Goal: Task Accomplishment & Management: Use online tool/utility

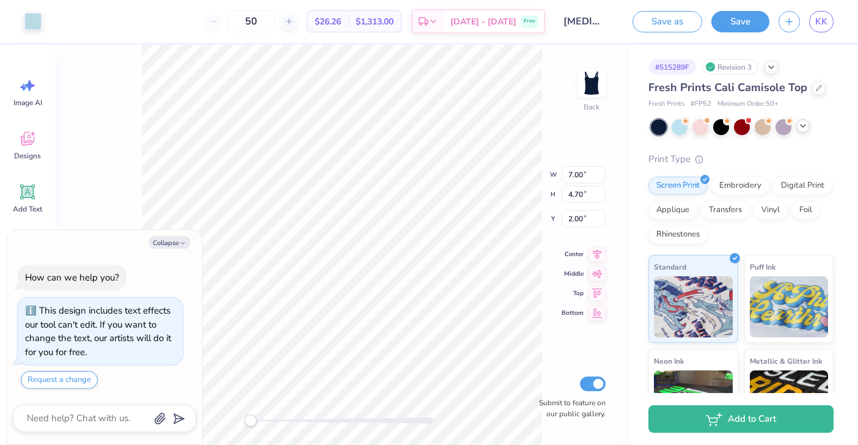
click at [803, 130] on icon at bounding box center [803, 126] width 10 height 10
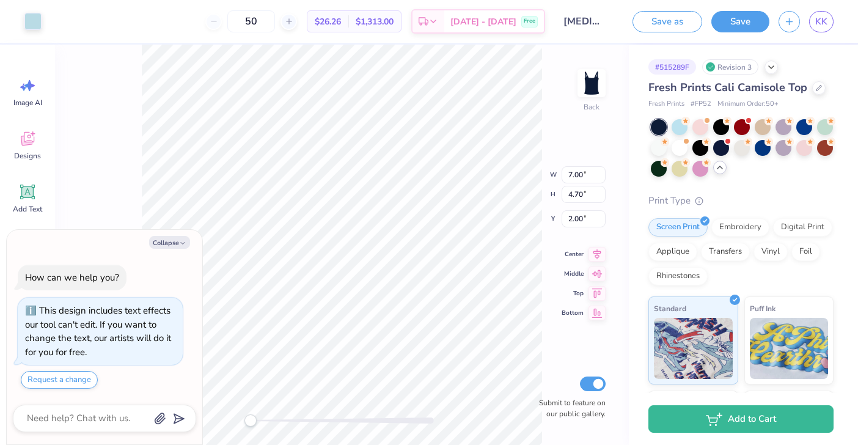
click at [719, 172] on icon at bounding box center [720, 168] width 10 height 10
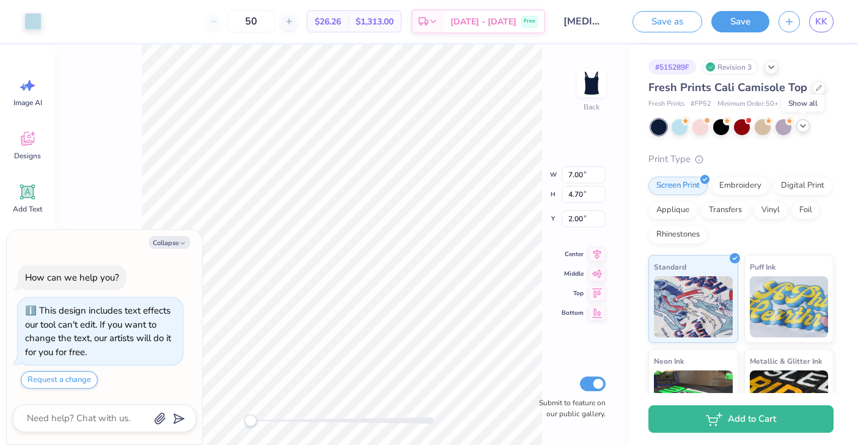
click at [804, 127] on icon at bounding box center [803, 126] width 10 height 10
type textarea "x"
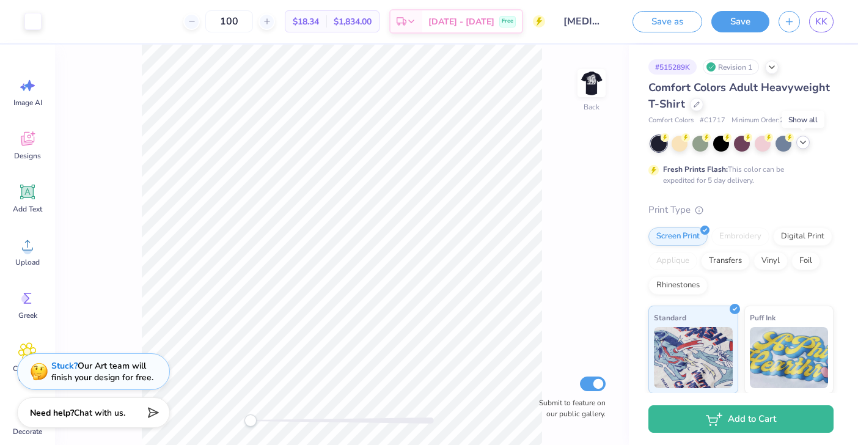
click at [804, 142] on polyline at bounding box center [802, 142] width 5 height 2
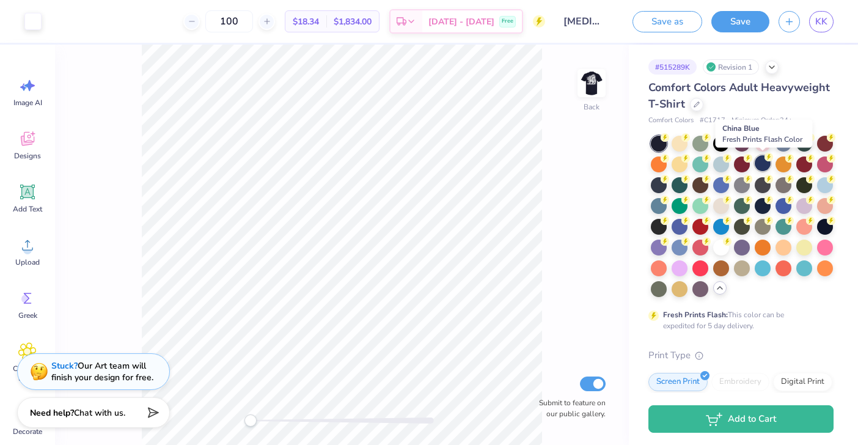
click at [766, 167] on div at bounding box center [762, 163] width 16 height 16
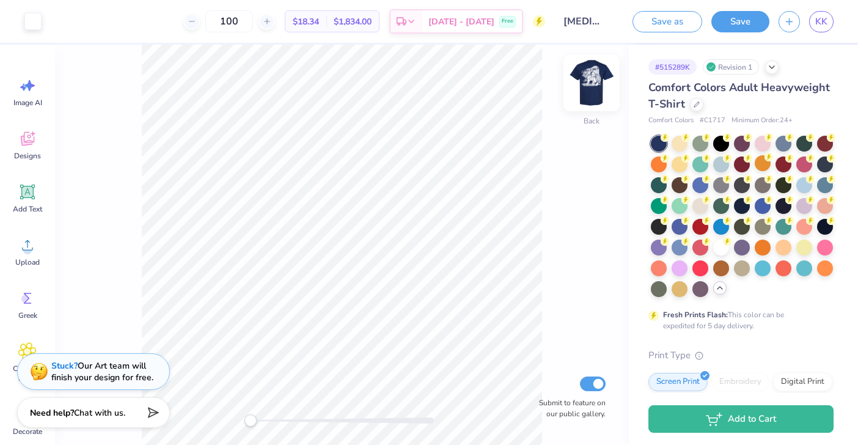
click at [596, 84] on img at bounding box center [591, 83] width 49 height 49
click at [589, 85] on img at bounding box center [591, 83] width 49 height 49
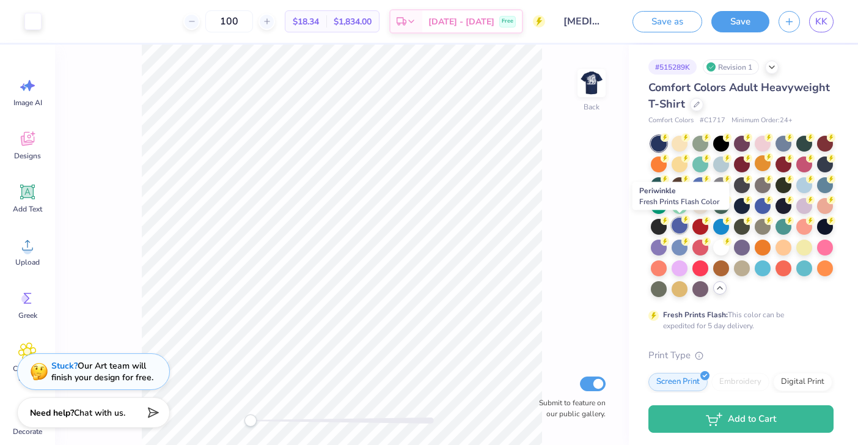
click at [678, 225] on div at bounding box center [679, 225] width 16 height 16
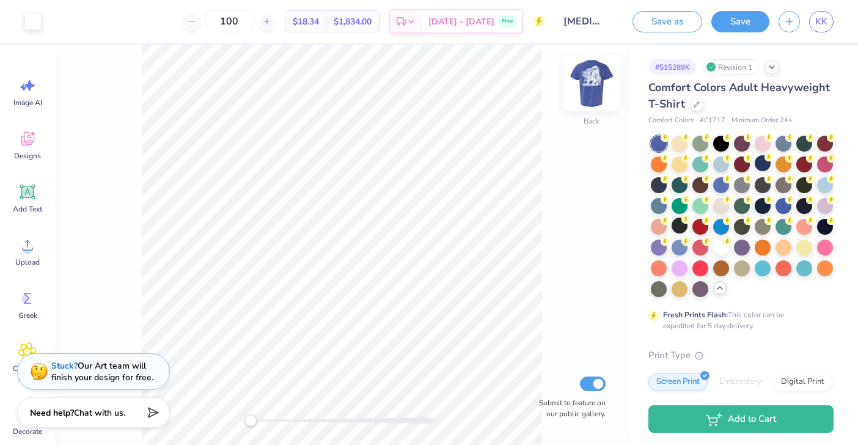
click at [594, 86] on img at bounding box center [591, 83] width 49 height 49
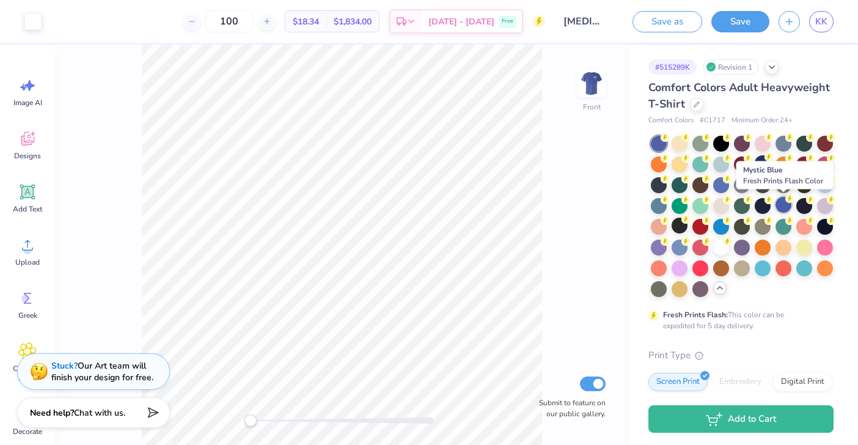
click at [783, 205] on div at bounding box center [783, 205] width 16 height 16
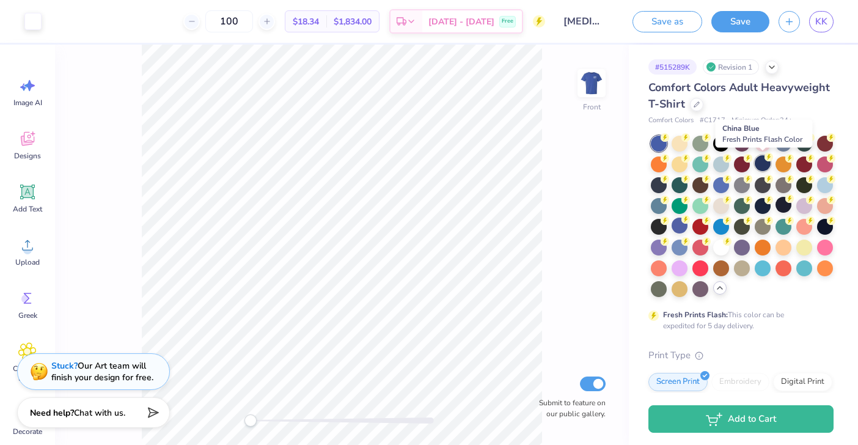
click at [763, 164] on div at bounding box center [762, 163] width 16 height 16
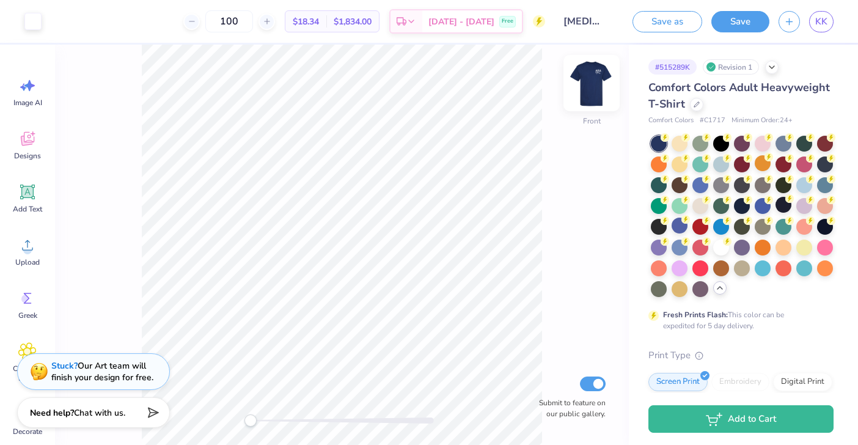
click at [593, 89] on img at bounding box center [591, 83] width 49 height 49
click at [588, 85] on img at bounding box center [591, 83] width 49 height 49
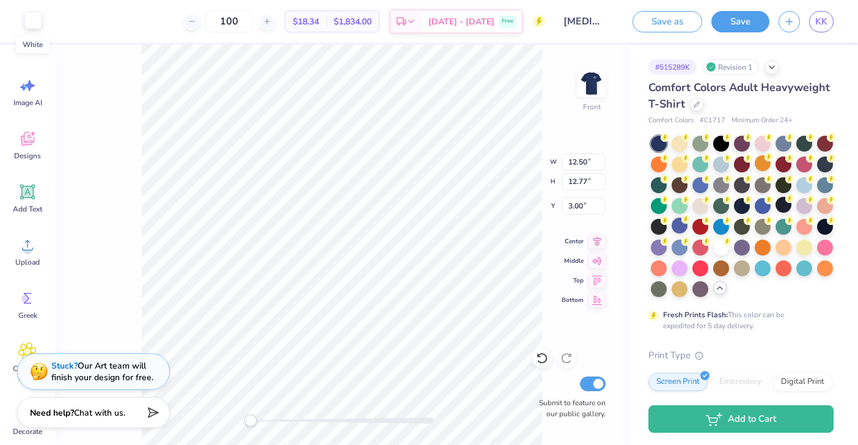
click at [32, 23] on div at bounding box center [32, 20] width 17 height 17
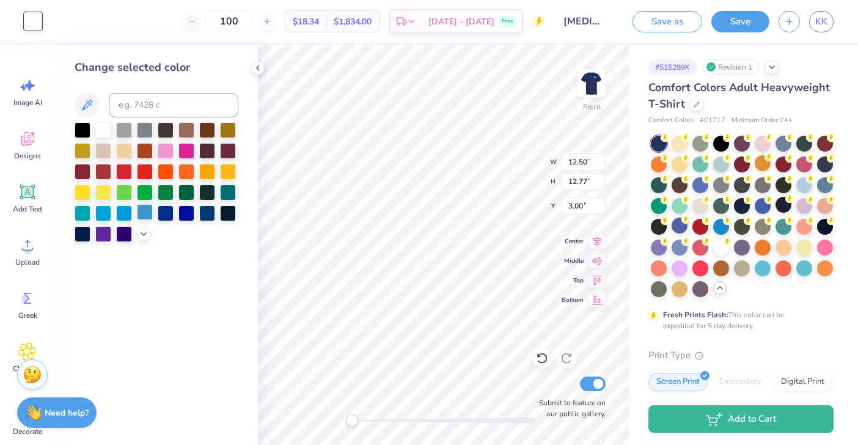
click at [142, 210] on div at bounding box center [145, 212] width 16 height 16
click at [106, 125] on div at bounding box center [103, 129] width 16 height 16
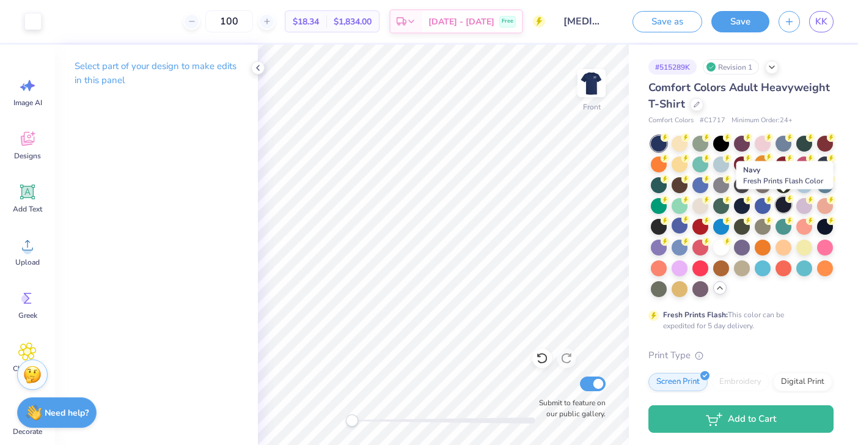
click at [781, 206] on div at bounding box center [783, 205] width 16 height 16
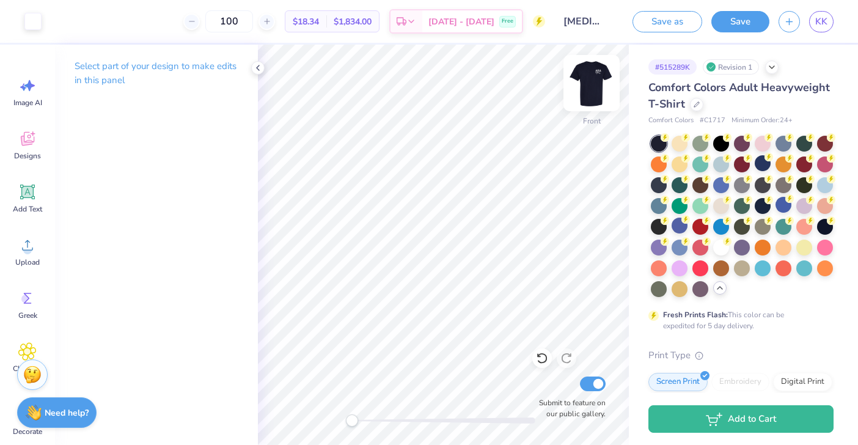
click at [596, 87] on img at bounding box center [591, 83] width 49 height 49
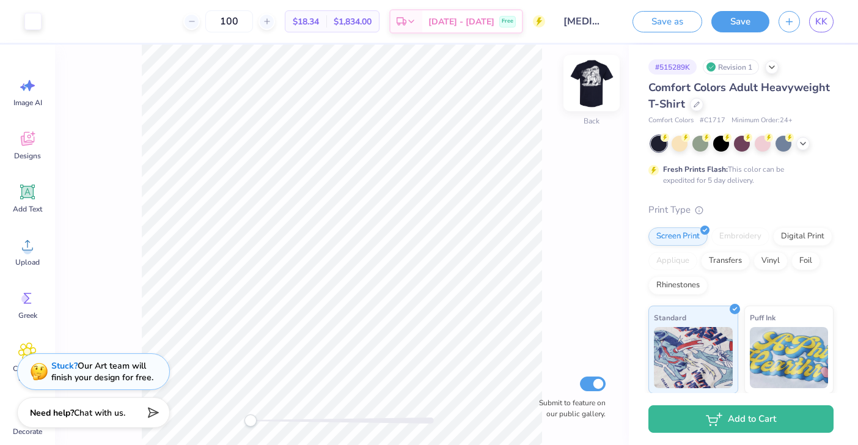
click at [591, 80] on img at bounding box center [591, 83] width 49 height 49
click at [32, 19] on div at bounding box center [32, 20] width 17 height 17
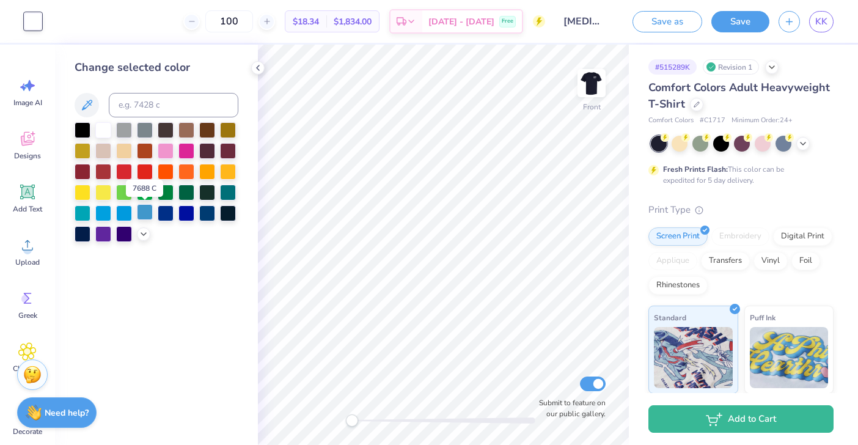
click at [145, 210] on div at bounding box center [145, 212] width 16 height 16
click at [104, 128] on div at bounding box center [103, 129] width 16 height 16
drag, startPoint x: 593, startPoint y: 82, endPoint x: 803, endPoint y: 144, distance: 218.9
click at [593, 82] on img at bounding box center [591, 83] width 24 height 24
click at [803, 144] on icon at bounding box center [803, 142] width 10 height 10
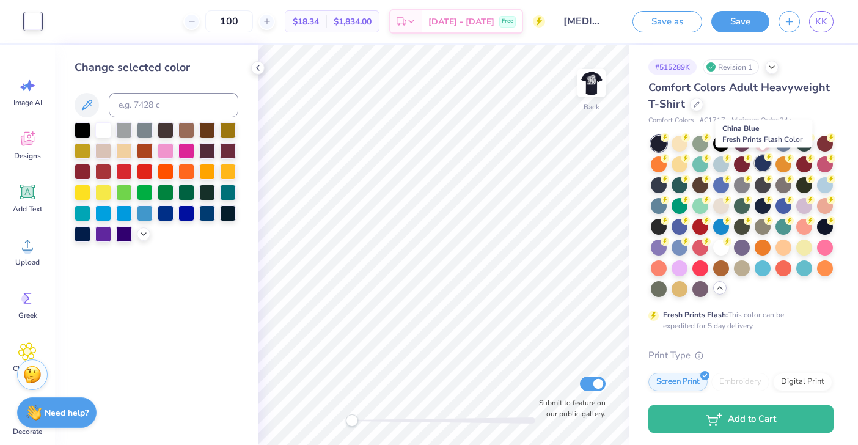
click at [764, 164] on div at bounding box center [762, 163] width 16 height 16
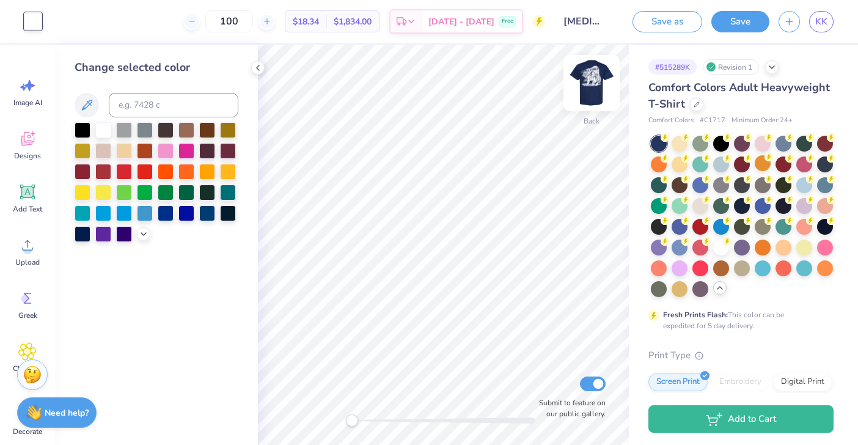
click at [595, 88] on img at bounding box center [591, 83] width 49 height 49
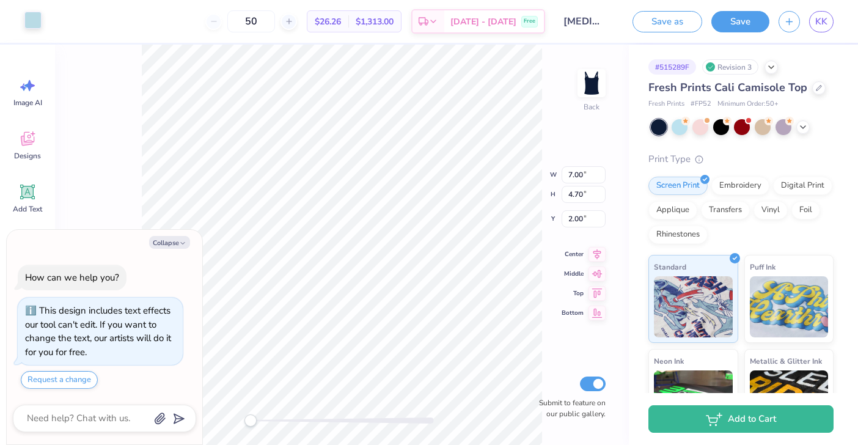
click at [29, 21] on div at bounding box center [32, 20] width 17 height 17
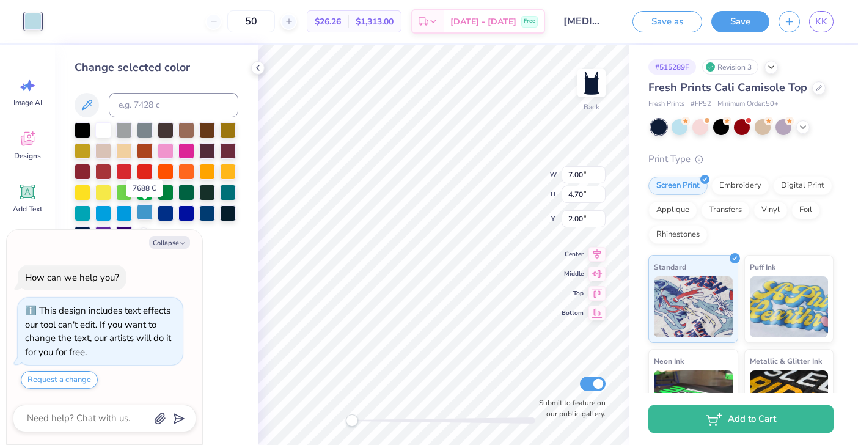
click at [145, 210] on div at bounding box center [145, 212] width 16 height 16
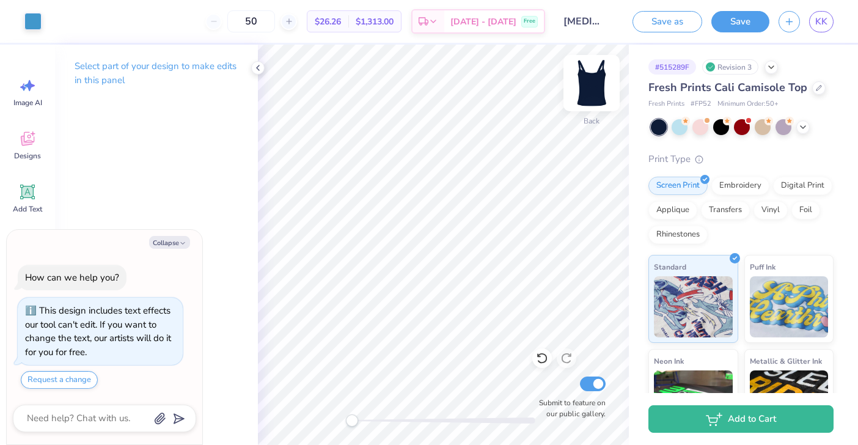
click at [588, 85] on img at bounding box center [591, 83] width 49 height 49
click at [588, 86] on img at bounding box center [591, 83] width 49 height 49
click at [803, 124] on icon at bounding box center [803, 126] width 10 height 10
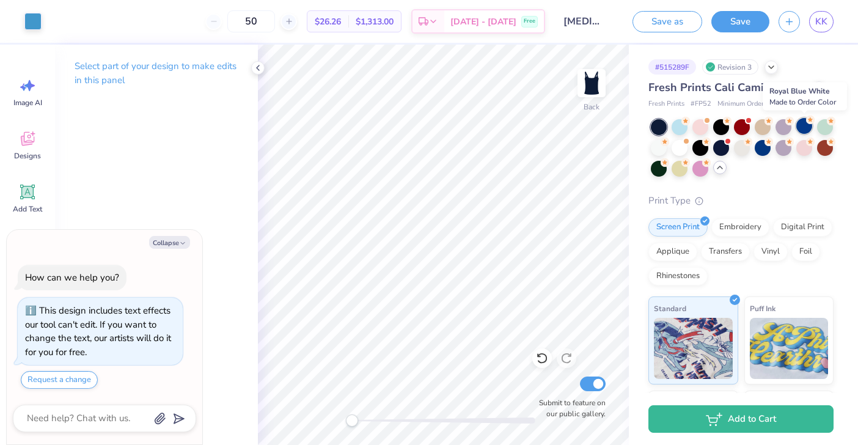
click at [802, 129] on div at bounding box center [804, 126] width 16 height 16
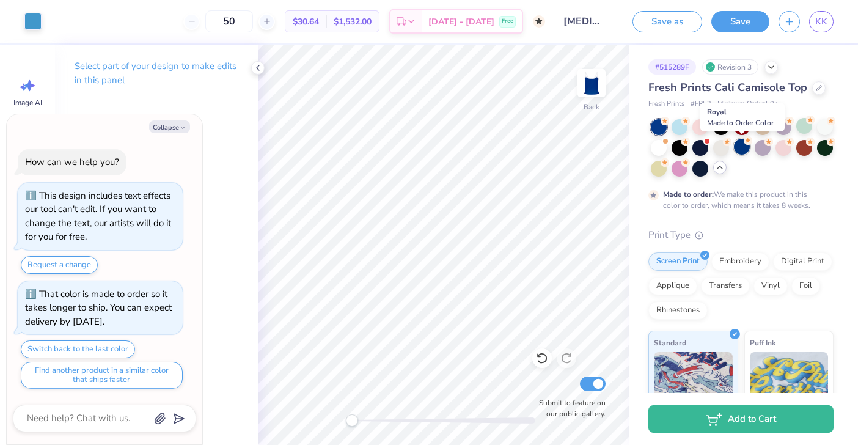
click at [742, 149] on div at bounding box center [742, 147] width 16 height 16
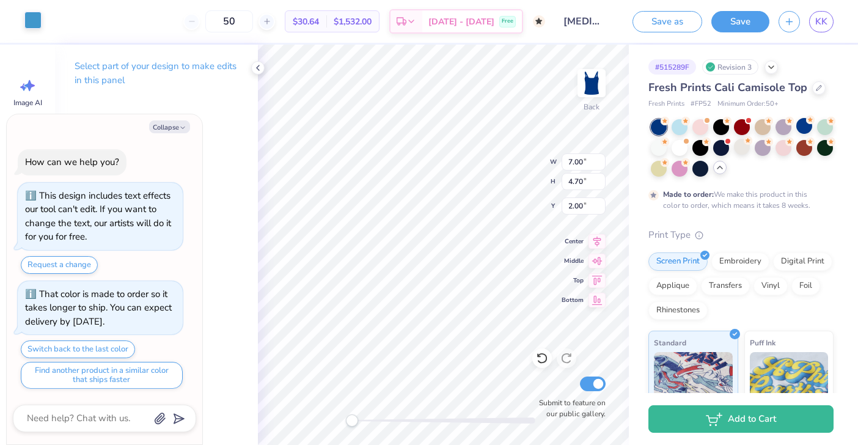
click at [33, 20] on div at bounding box center [32, 20] width 17 height 17
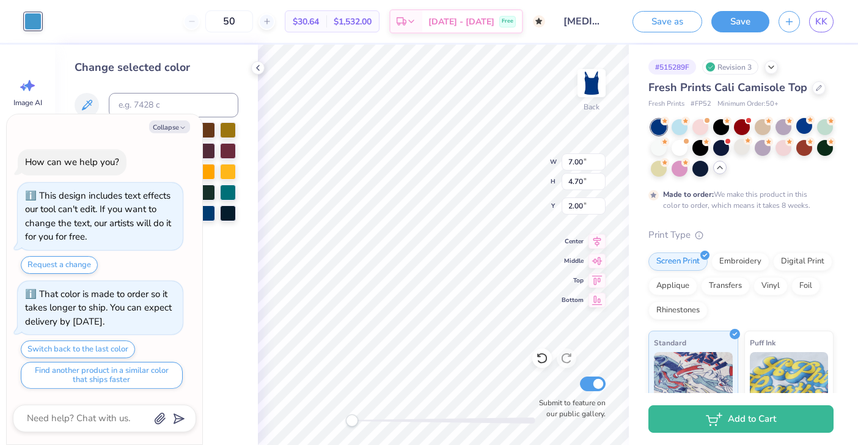
click at [229, 244] on div "Change selected color" at bounding box center [156, 245] width 203 height 400
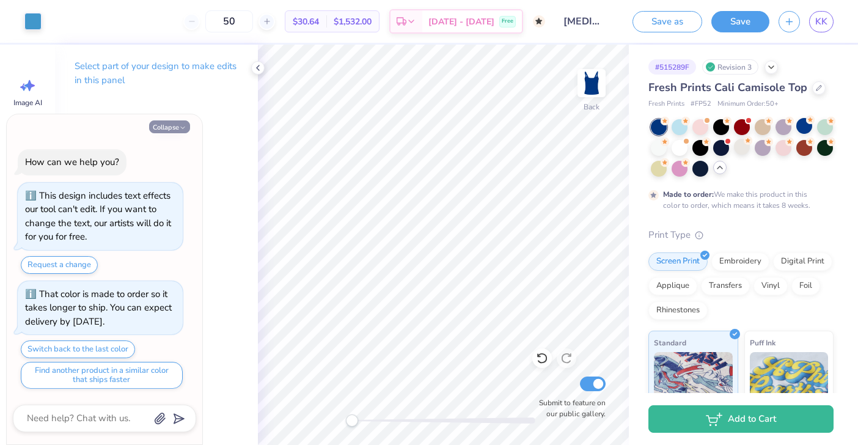
click at [183, 125] on icon "button" at bounding box center [182, 127] width 7 height 7
type textarea "x"
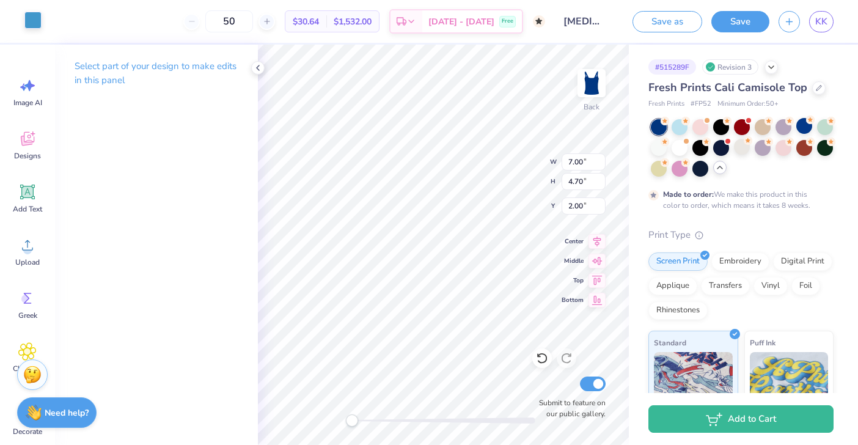
click at [34, 22] on div at bounding box center [32, 20] width 17 height 17
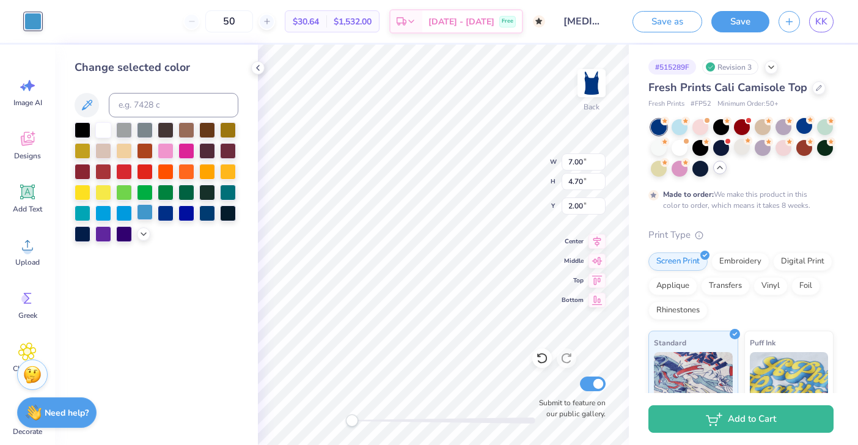
click at [146, 211] on div at bounding box center [145, 212] width 16 height 16
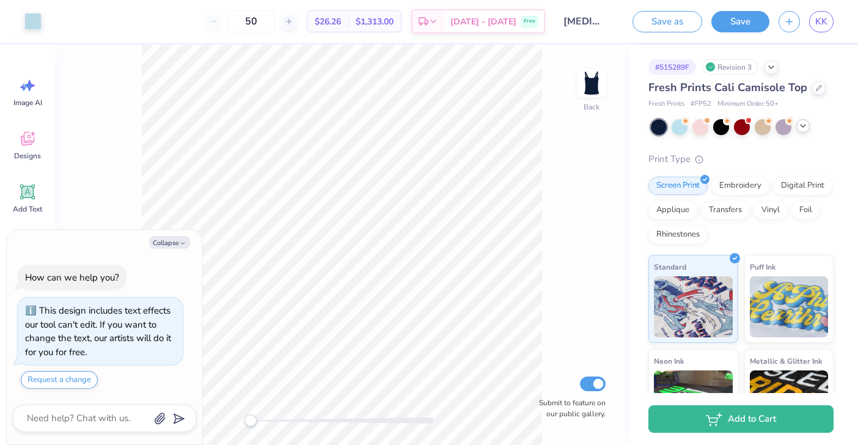
click at [802, 126] on polyline at bounding box center [802, 126] width 5 height 2
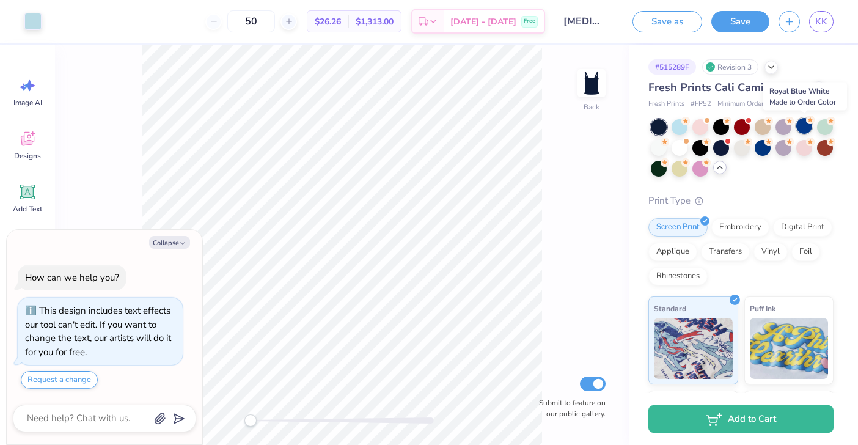
click at [802, 126] on div at bounding box center [804, 126] width 16 height 16
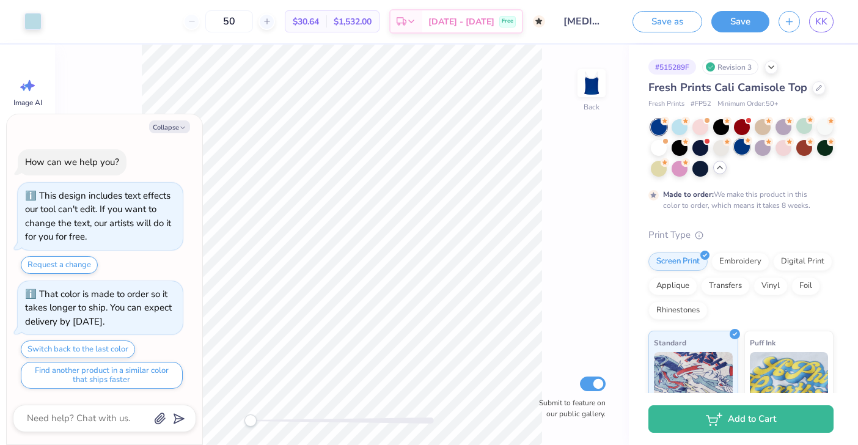
click at [747, 150] on div at bounding box center [742, 147] width 16 height 16
click at [681, 128] on div at bounding box center [679, 126] width 16 height 16
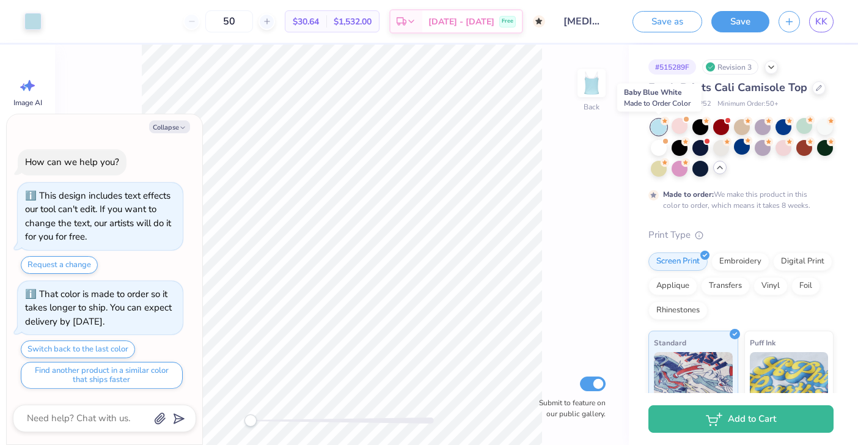
click at [659, 130] on div at bounding box center [659, 127] width 16 height 16
click at [700, 147] on div at bounding box center [700, 147] width 16 height 16
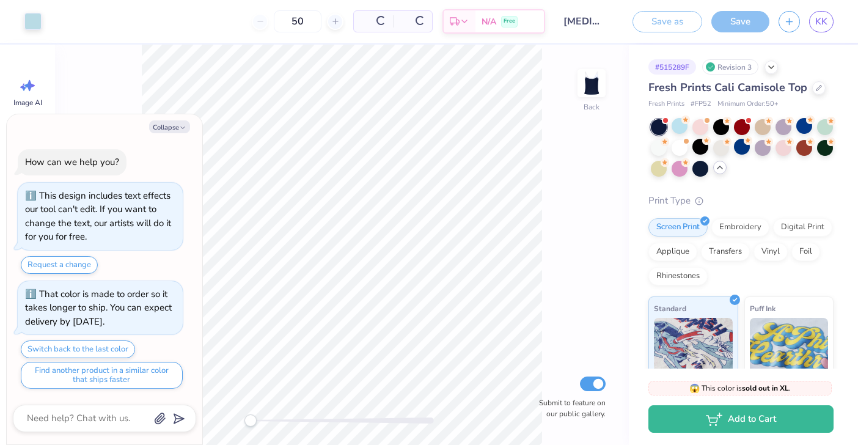
scroll to position [244, 0]
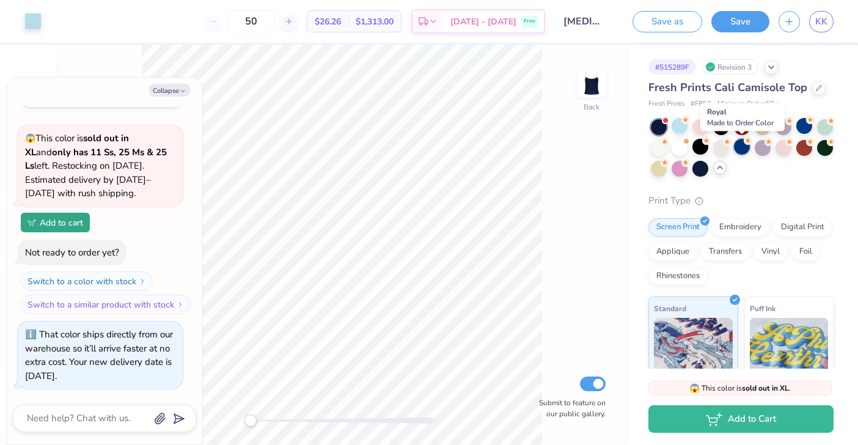
click at [737, 151] on div at bounding box center [742, 147] width 16 height 16
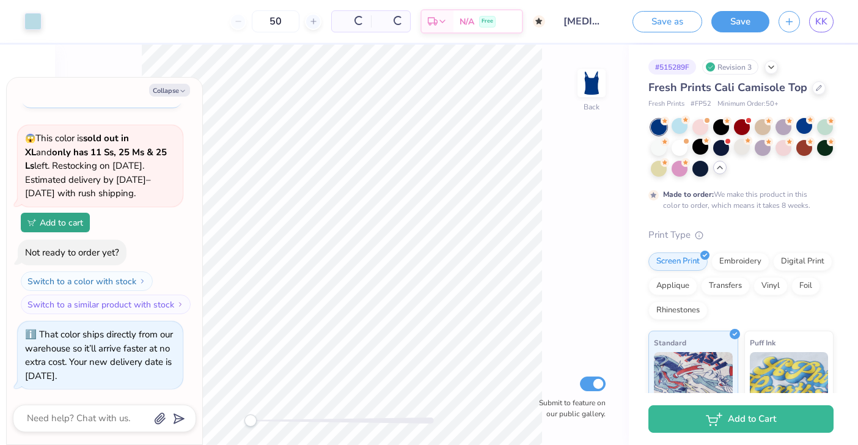
scroll to position [359, 0]
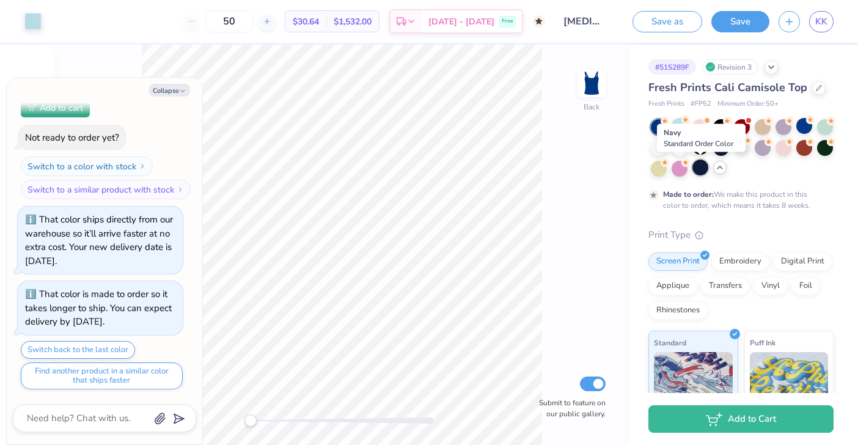
click at [696, 170] on div at bounding box center [700, 167] width 16 height 16
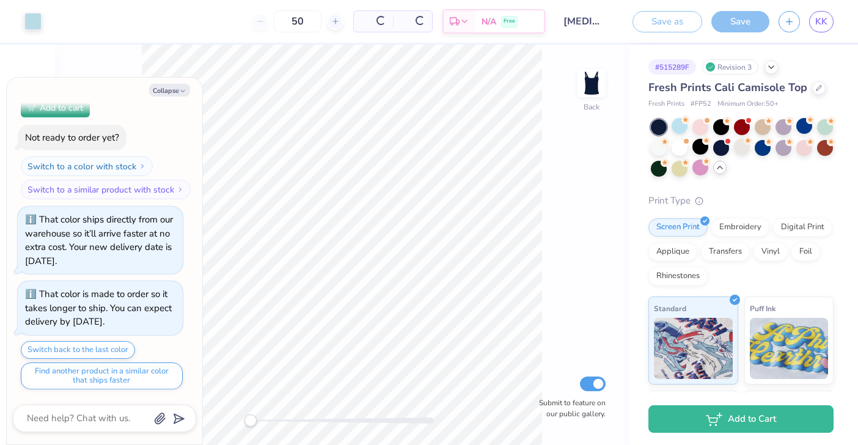
scroll to position [433, 0]
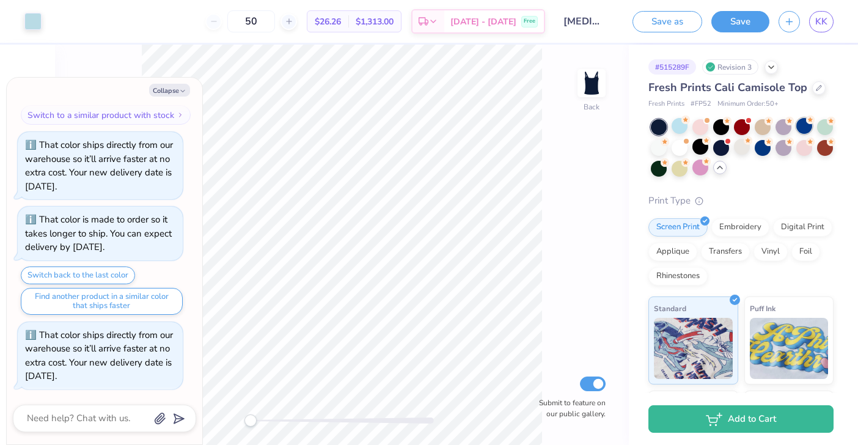
click at [806, 129] on div at bounding box center [804, 126] width 16 height 16
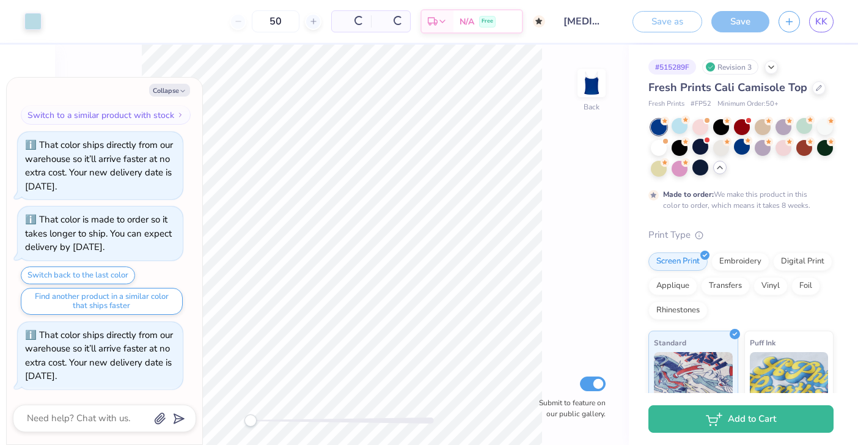
scroll to position [549, 0]
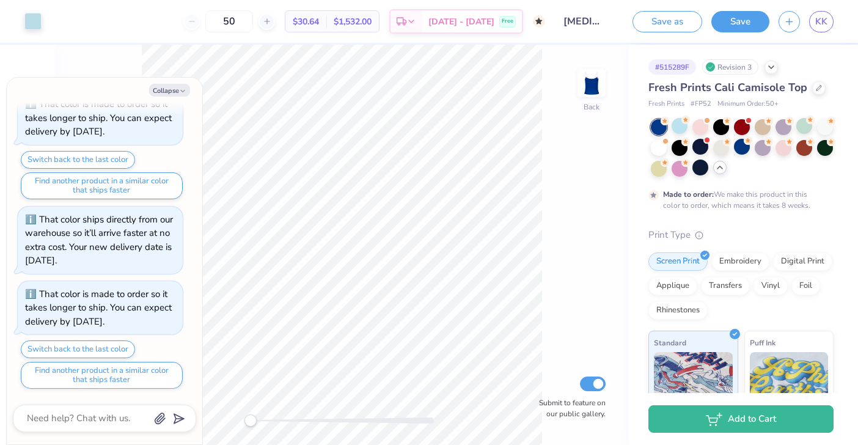
click at [660, 128] on div at bounding box center [659, 127] width 16 height 16
click at [742, 150] on div at bounding box center [742, 147] width 16 height 16
click at [701, 164] on div at bounding box center [700, 167] width 16 height 16
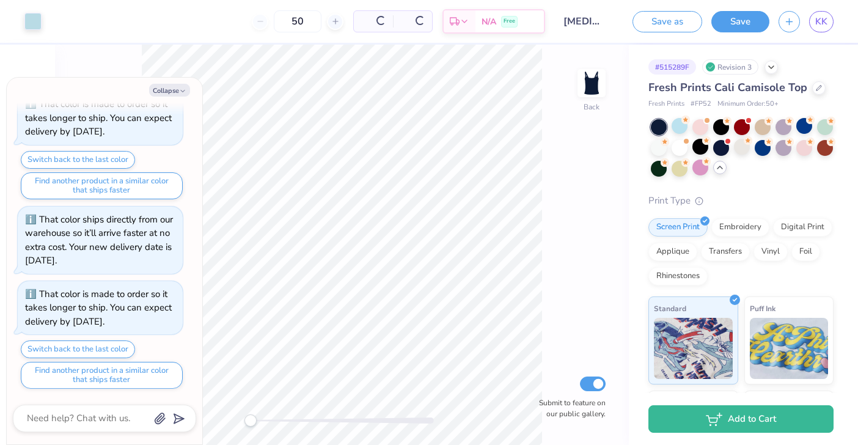
scroll to position [623, 0]
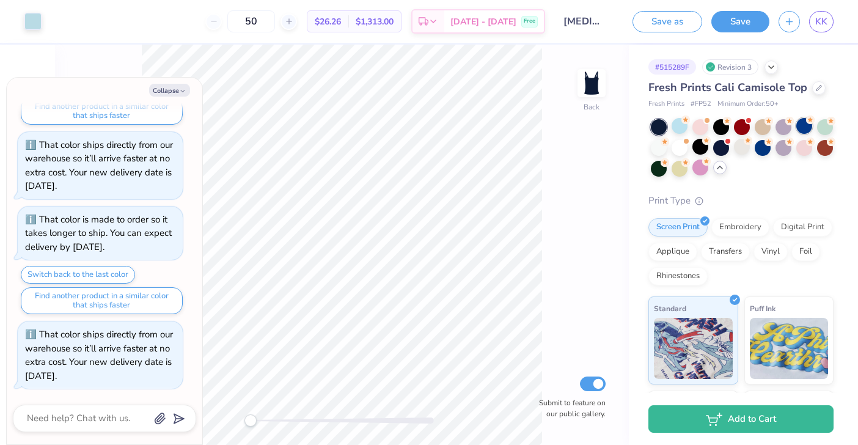
click at [810, 128] on div at bounding box center [804, 126] width 16 height 16
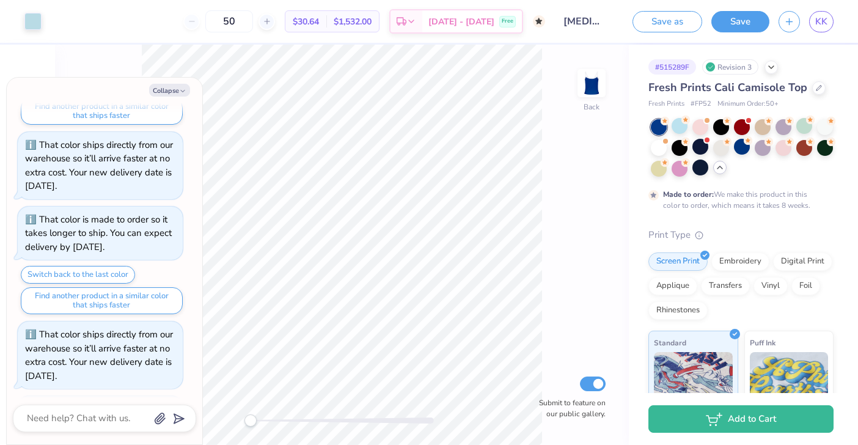
scroll to position [738, 0]
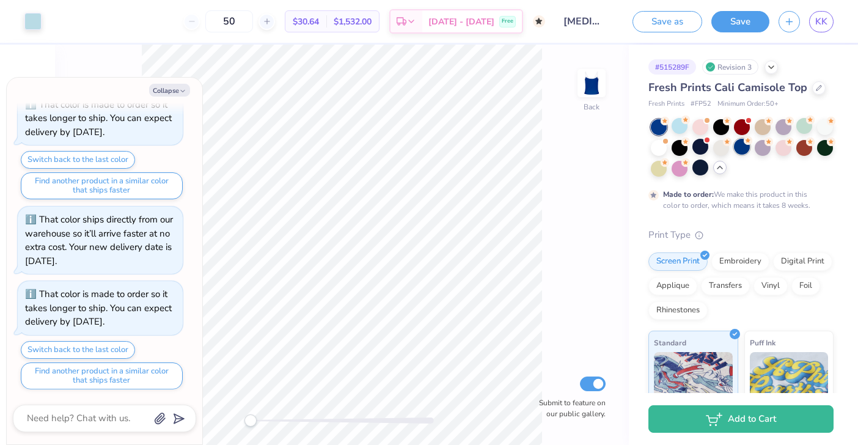
click at [740, 152] on div at bounding box center [742, 147] width 16 height 16
click at [27, 18] on div at bounding box center [32, 20] width 17 height 17
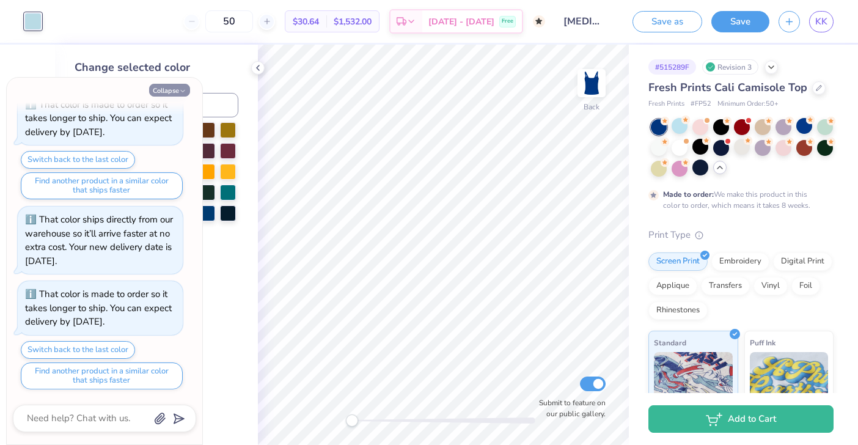
click at [180, 87] on button "Collapse" at bounding box center [169, 90] width 41 height 13
type textarea "x"
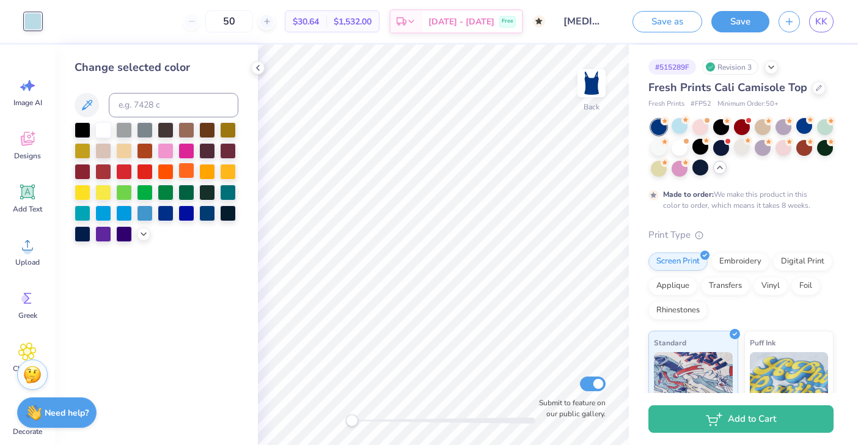
click at [189, 171] on div at bounding box center [186, 171] width 16 height 16
click at [167, 167] on div at bounding box center [166, 171] width 16 height 16
click at [208, 170] on div at bounding box center [207, 171] width 16 height 16
click at [139, 236] on icon at bounding box center [144, 233] width 10 height 10
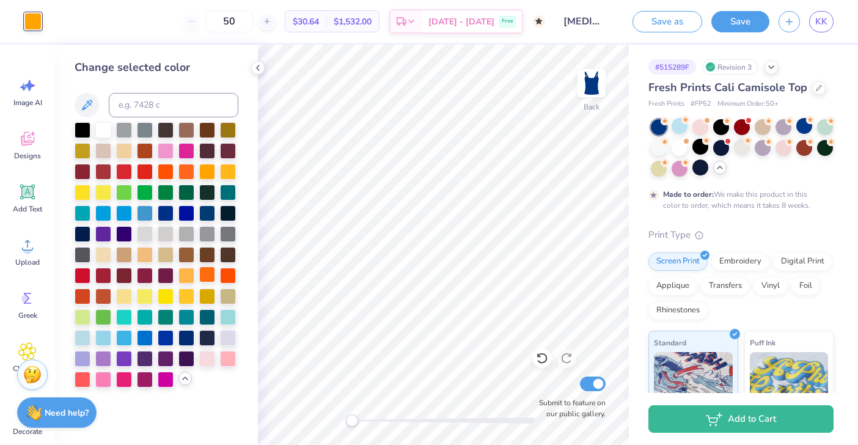
click at [211, 277] on div at bounding box center [207, 274] width 16 height 16
click at [106, 292] on div at bounding box center [103, 295] width 16 height 16
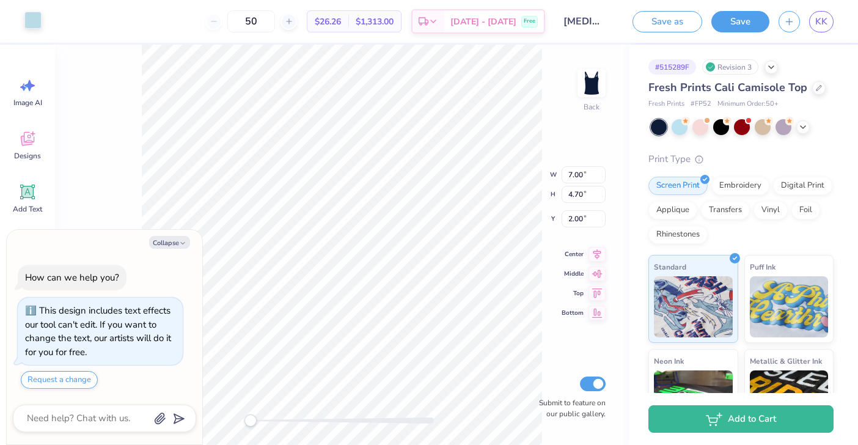
click at [35, 20] on div at bounding box center [32, 20] width 17 height 17
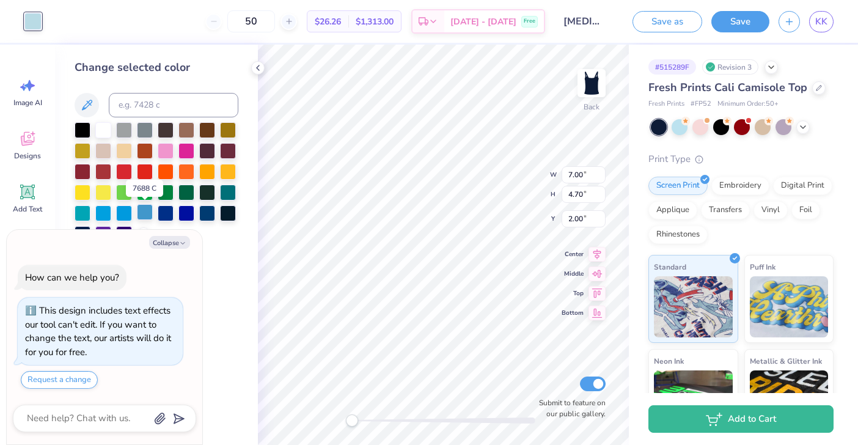
click at [143, 216] on div at bounding box center [145, 212] width 16 height 16
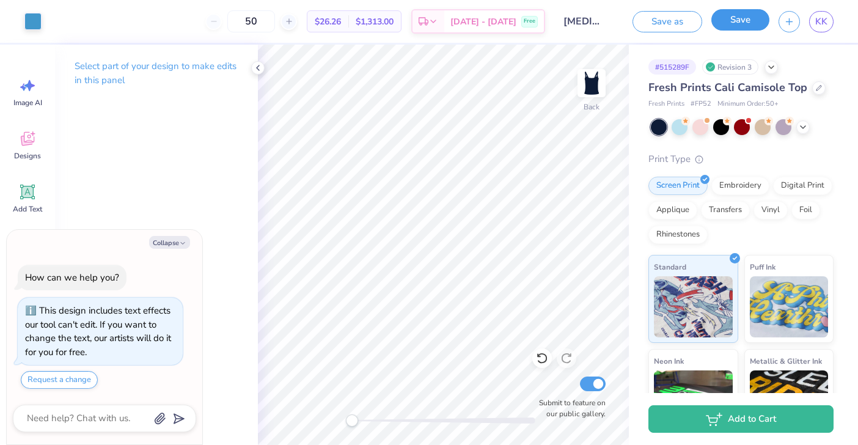
click at [731, 26] on button "Save" at bounding box center [740, 19] width 58 height 21
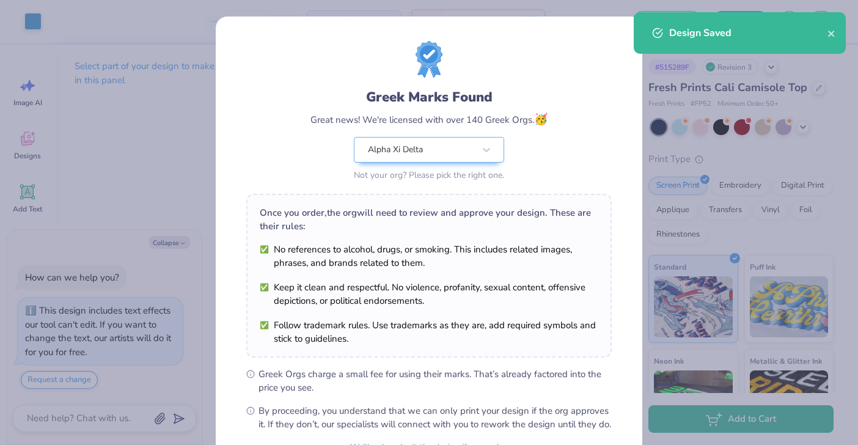
scroll to position [127, 0]
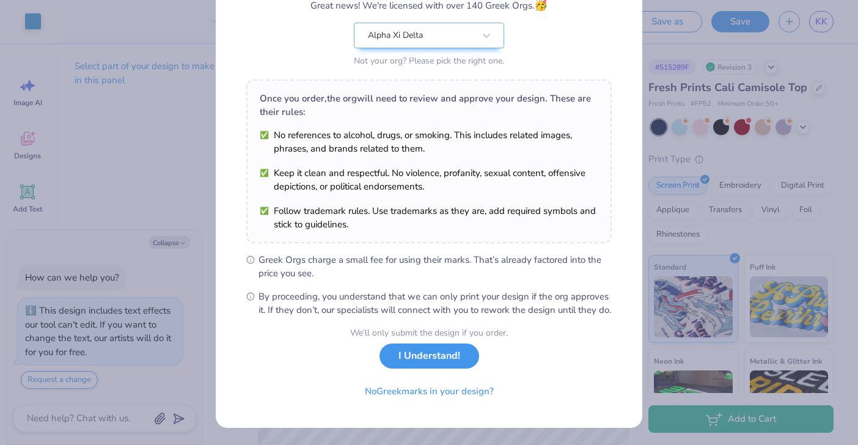
click at [428, 360] on button "I Understand!" at bounding box center [429, 355] width 100 height 25
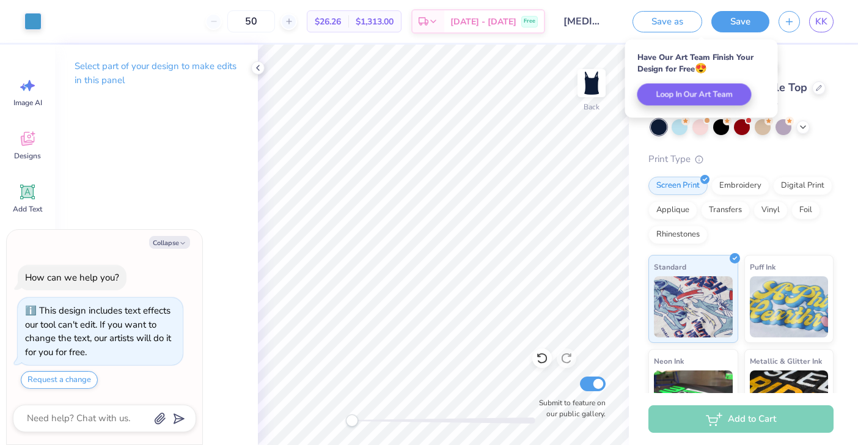
type textarea "x"
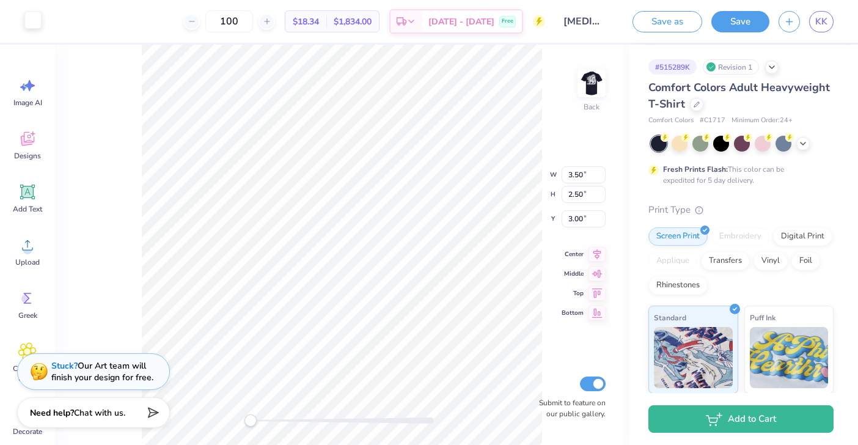
click at [29, 23] on div at bounding box center [32, 20] width 17 height 17
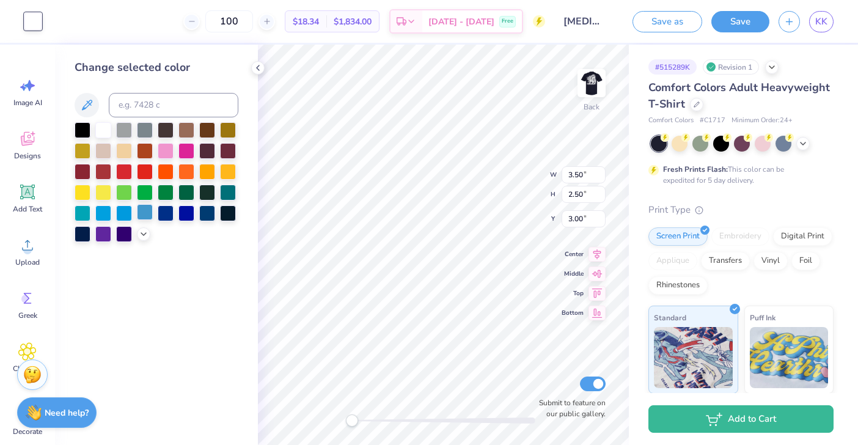
click at [143, 212] on div at bounding box center [145, 212] width 16 height 16
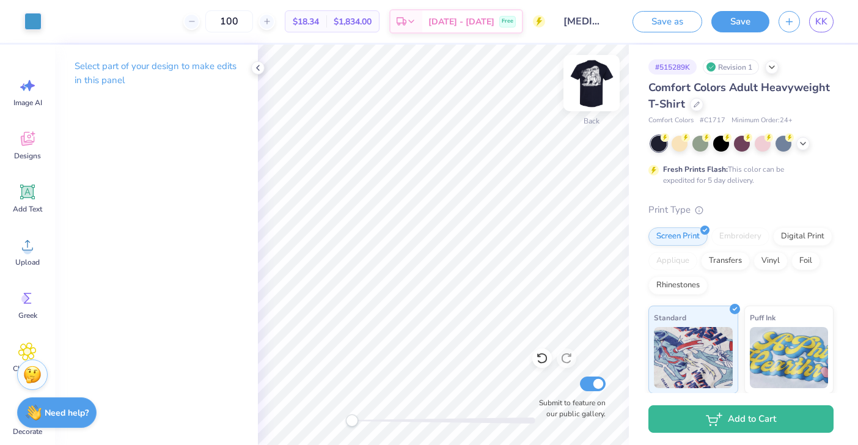
click at [585, 80] on img at bounding box center [591, 83] width 49 height 49
click at [543, 357] on icon at bounding box center [542, 358] width 12 height 12
click at [593, 79] on img at bounding box center [591, 83] width 49 height 49
click at [585, 85] on img at bounding box center [591, 83] width 49 height 49
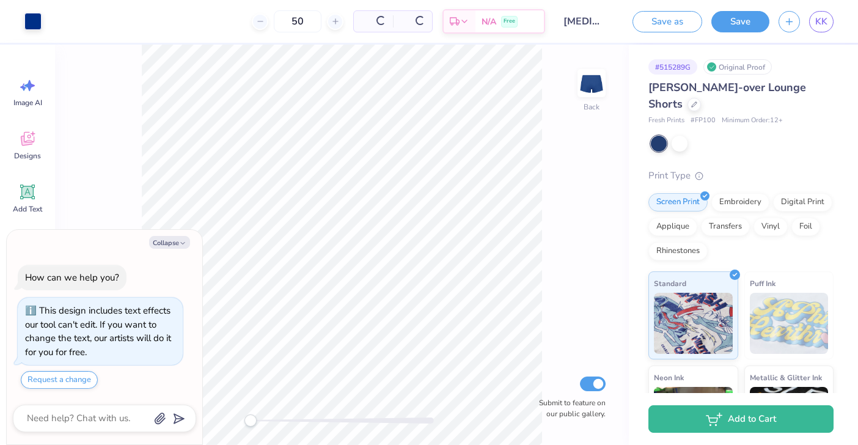
type textarea "x"
click at [691, 103] on icon at bounding box center [694, 103] width 6 height 6
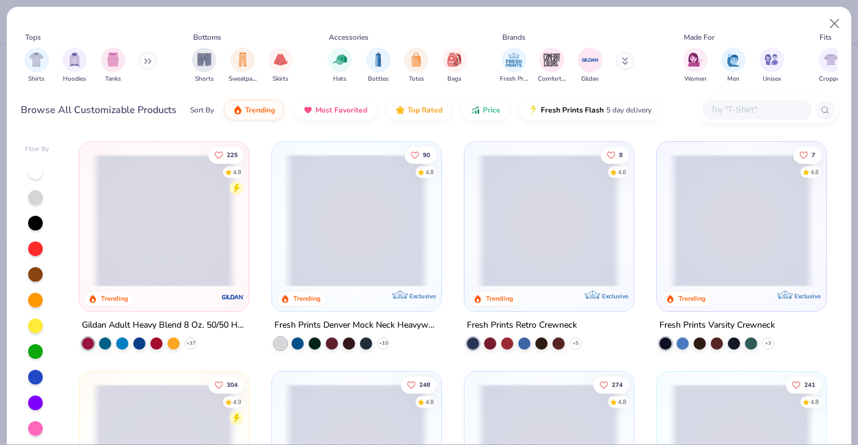
type textarea "x"
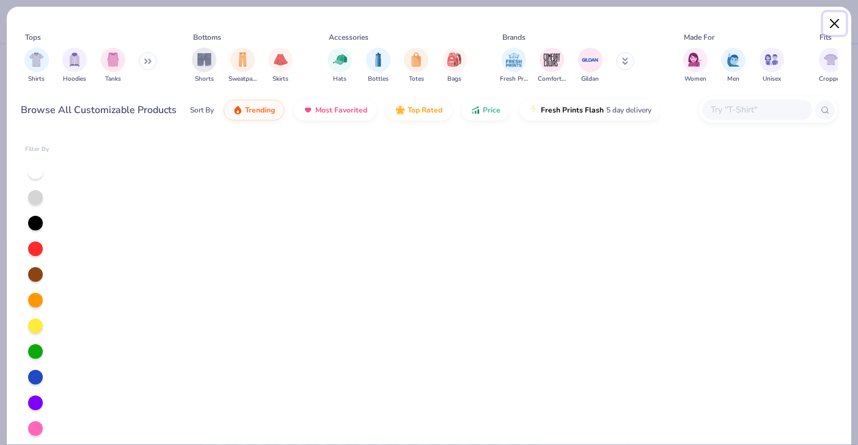
click at [837, 23] on button "Close" at bounding box center [834, 23] width 23 height 23
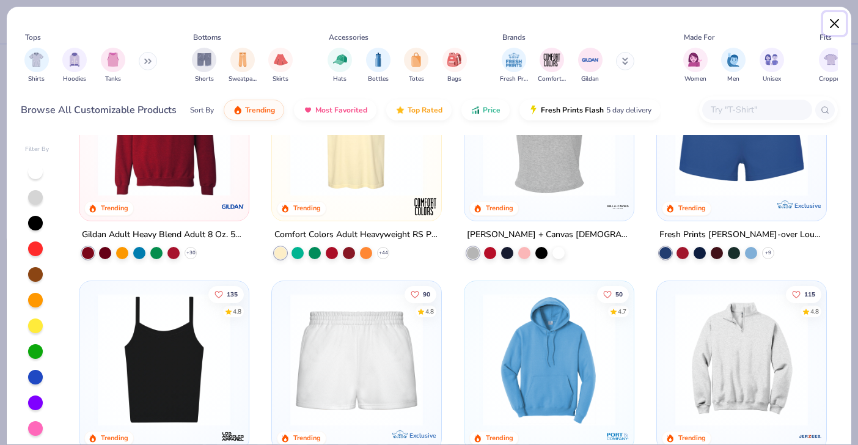
click at [835, 22] on button "Close" at bounding box center [834, 23] width 23 height 23
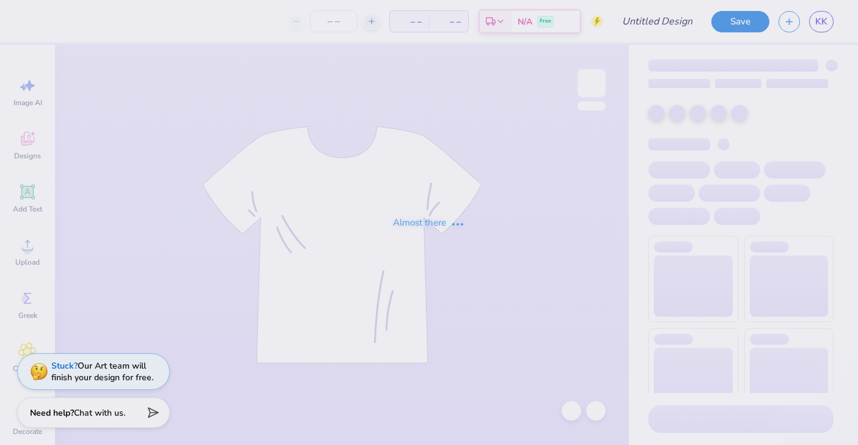
type input "[MEDICAL_DATA] Parent's Weekend"
type input "50"
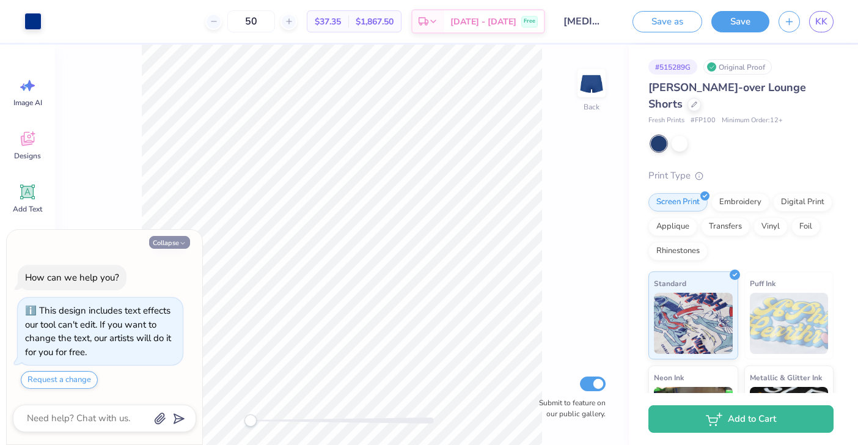
click at [163, 243] on button "Collapse" at bounding box center [169, 242] width 41 height 13
type textarea "x"
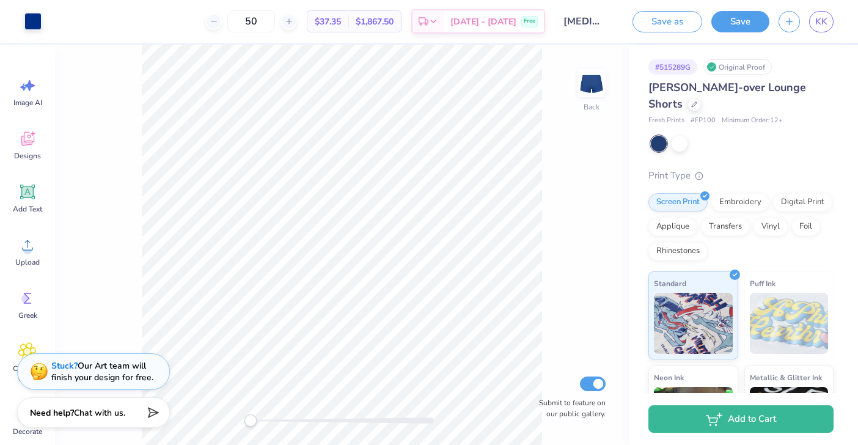
click at [770, 110] on div "[PERSON_NAME]-over Lounge Shorts" at bounding box center [740, 95] width 185 height 33
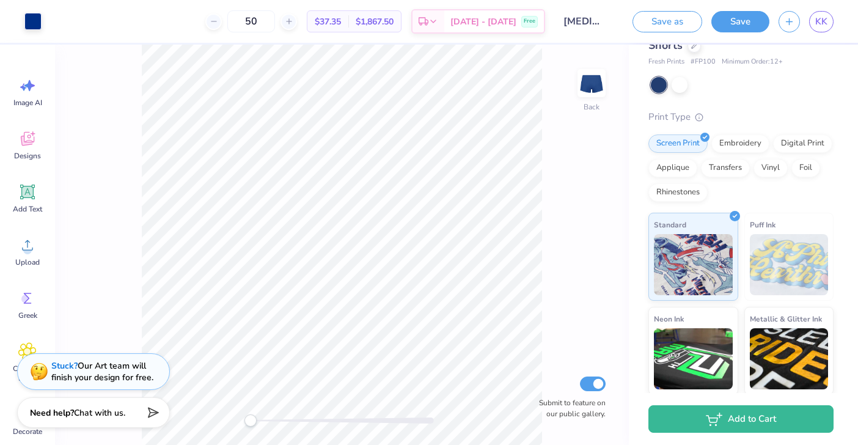
scroll to position [155, 0]
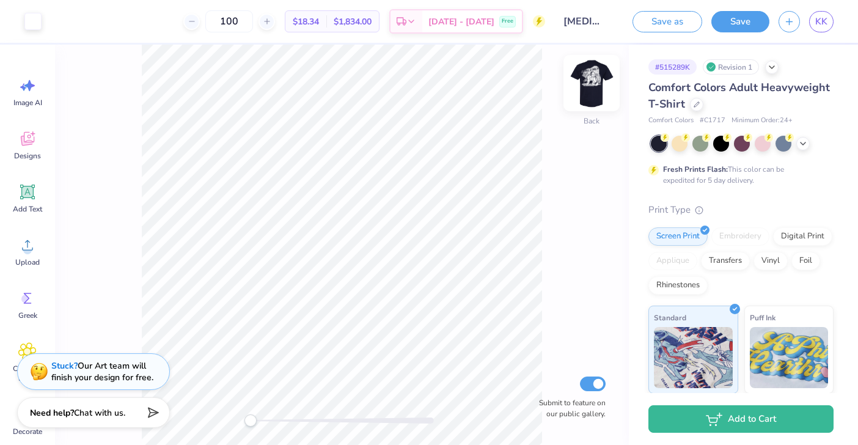
click at [594, 79] on img at bounding box center [591, 83] width 49 height 49
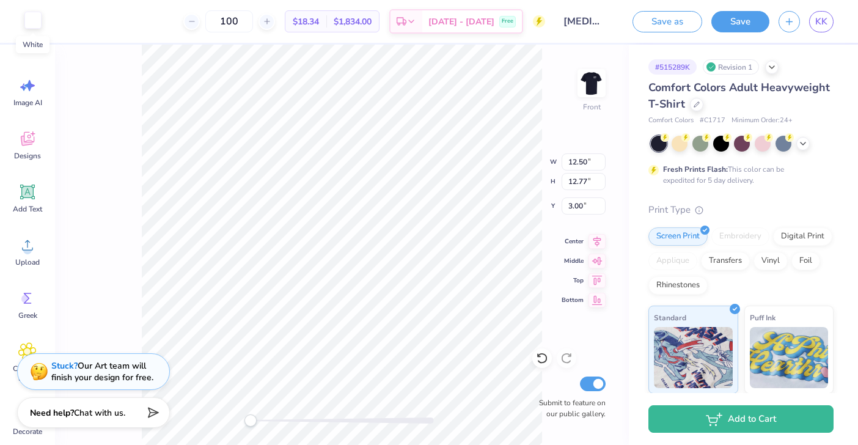
click at [29, 16] on div at bounding box center [32, 20] width 17 height 17
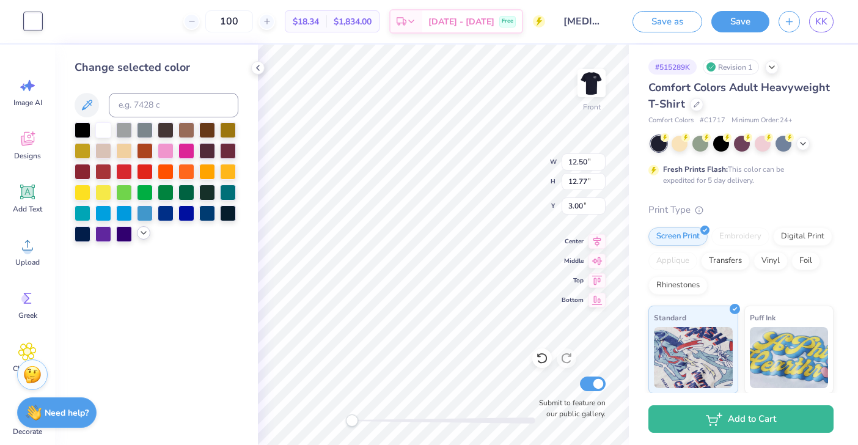
click at [144, 233] on polyline at bounding box center [143, 233] width 5 height 2
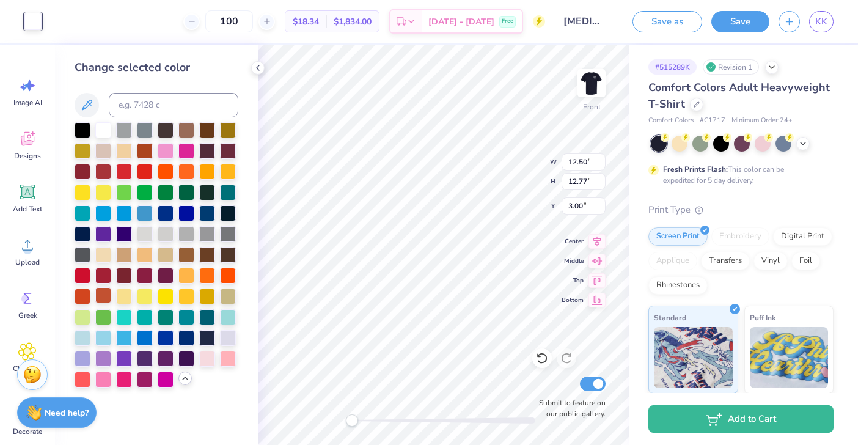
click at [104, 295] on div at bounding box center [103, 295] width 16 height 16
click at [84, 290] on div at bounding box center [83, 295] width 16 height 16
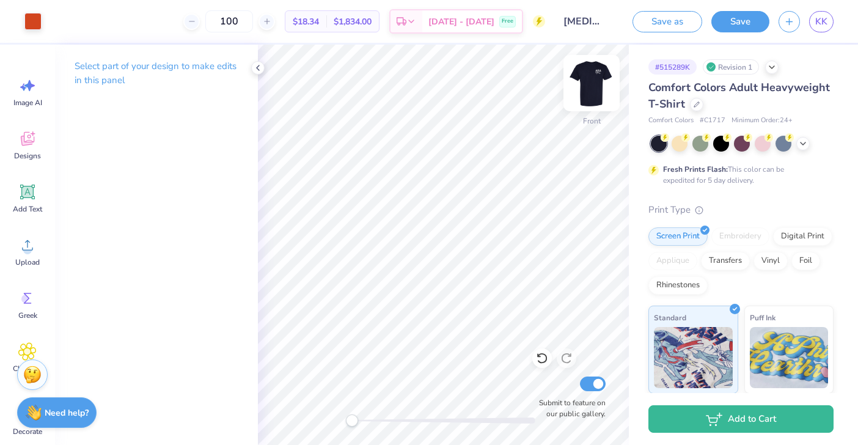
click at [591, 76] on img at bounding box center [591, 83] width 49 height 49
click at [590, 81] on img at bounding box center [591, 83] width 49 height 49
click at [34, 23] on div at bounding box center [32, 20] width 17 height 17
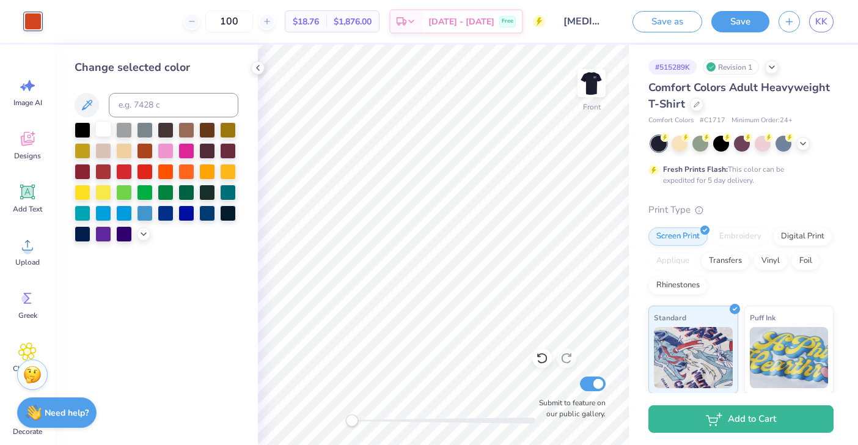
click at [102, 126] on div at bounding box center [103, 129] width 16 height 16
click at [593, 75] on img at bounding box center [591, 83] width 49 height 49
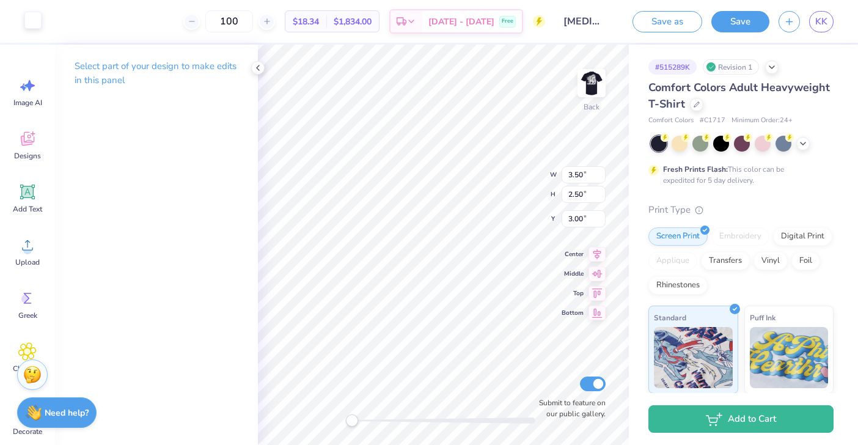
click at [34, 21] on div at bounding box center [32, 20] width 17 height 17
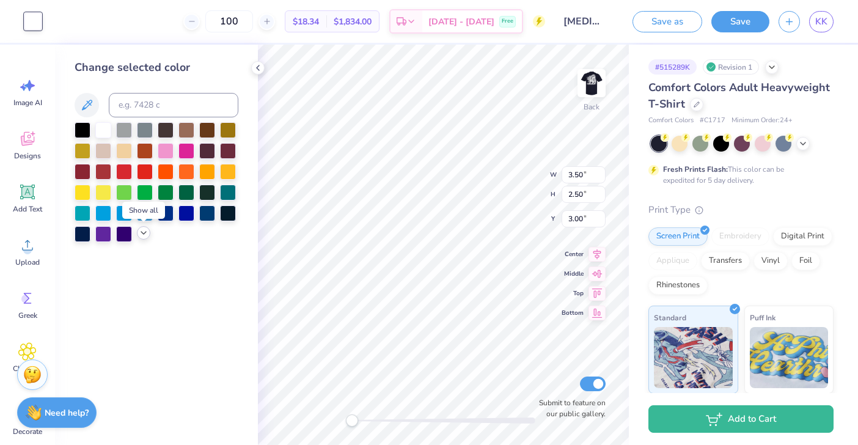
click at [141, 232] on polyline at bounding box center [143, 233] width 5 height 2
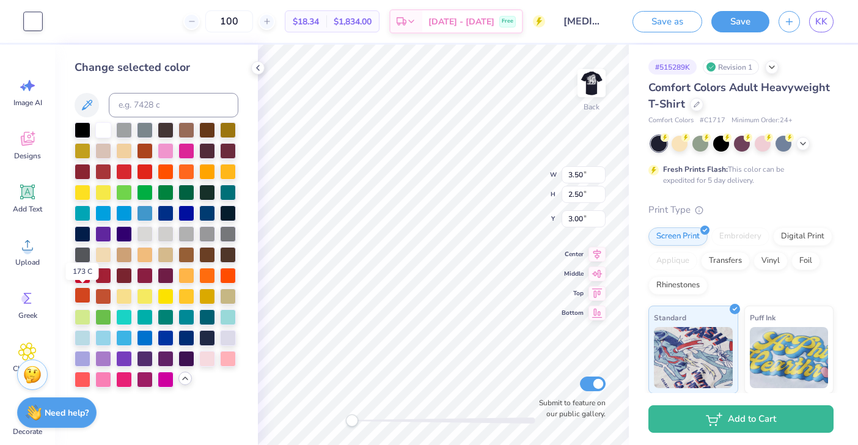
click at [83, 295] on div at bounding box center [83, 295] width 16 height 16
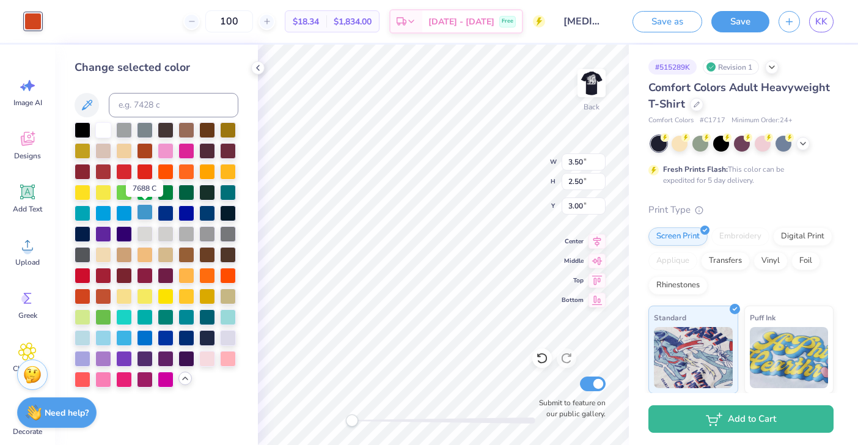
click at [144, 208] on div at bounding box center [145, 212] width 16 height 16
click at [103, 338] on div at bounding box center [103, 337] width 16 height 16
click at [86, 335] on div at bounding box center [83, 337] width 16 height 16
click at [148, 217] on div at bounding box center [145, 212] width 16 height 16
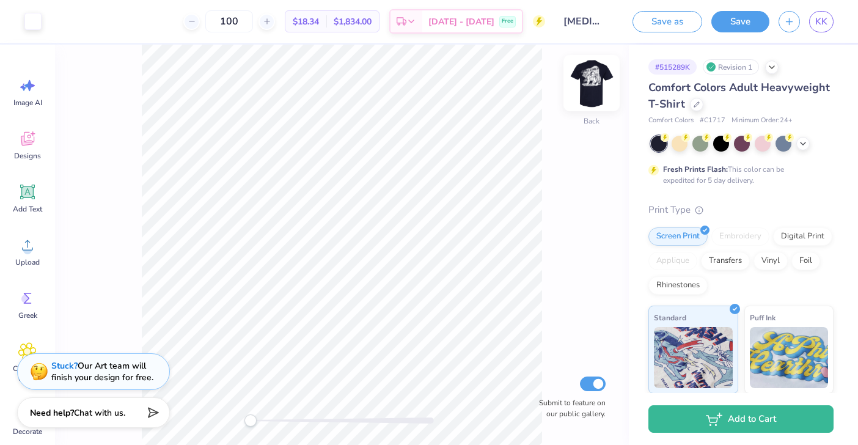
click at [591, 87] on img at bounding box center [591, 83] width 49 height 49
click at [591, 87] on img at bounding box center [591, 83] width 24 height 24
click at [803, 145] on icon at bounding box center [803, 142] width 10 height 10
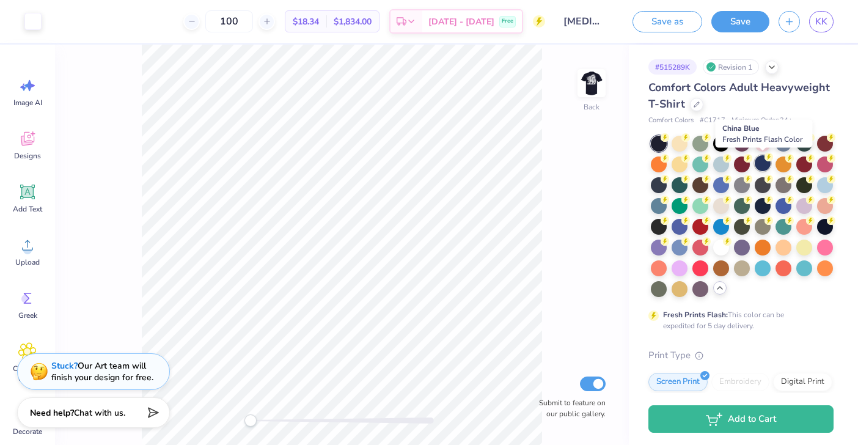
click at [764, 165] on div at bounding box center [762, 163] width 16 height 16
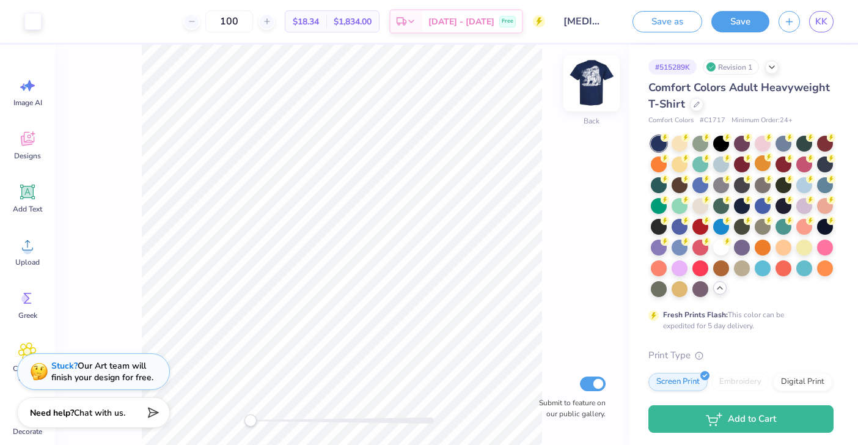
click at [597, 87] on img at bounding box center [591, 83] width 49 height 49
click at [597, 84] on img at bounding box center [591, 83] width 49 height 49
click at [596, 82] on img at bounding box center [591, 83] width 49 height 49
click at [596, 83] on img at bounding box center [591, 83] width 49 height 49
click at [599, 84] on img at bounding box center [591, 83] width 49 height 49
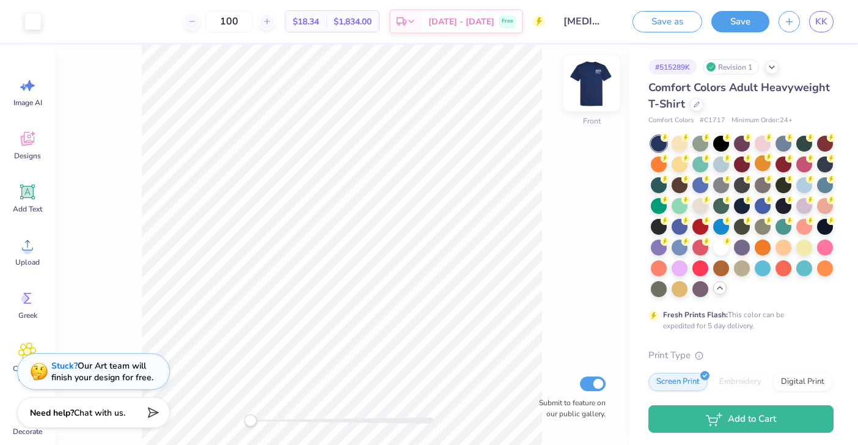
click at [585, 74] on img at bounding box center [591, 83] width 49 height 49
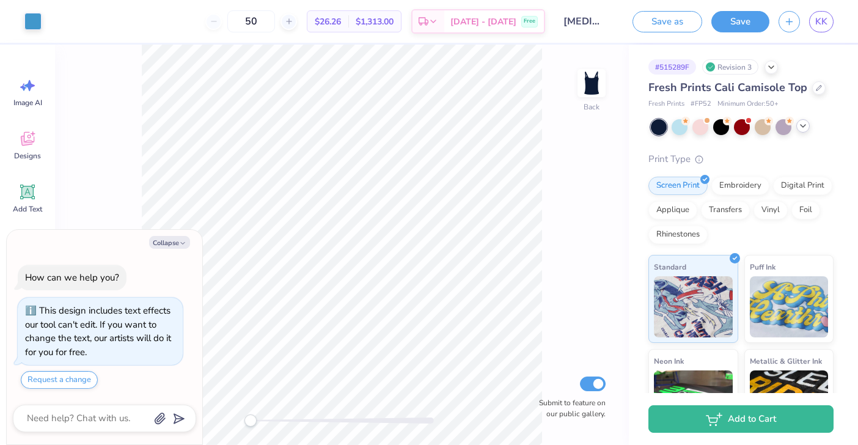
click at [804, 129] on icon at bounding box center [803, 126] width 10 height 10
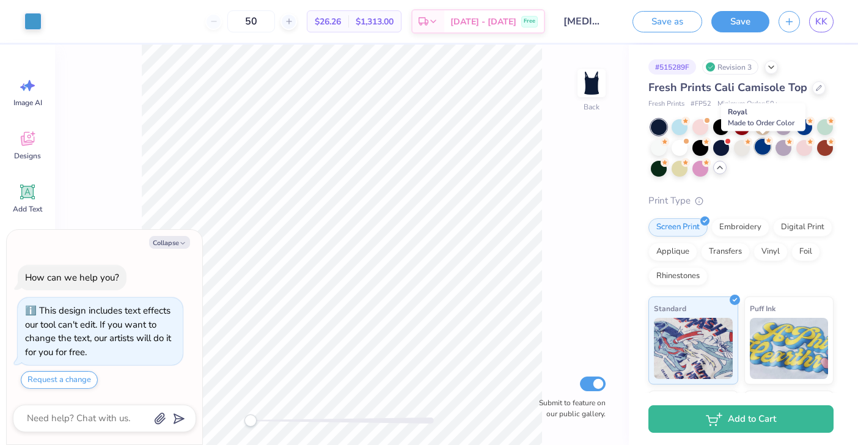
click at [765, 148] on div at bounding box center [762, 147] width 16 height 16
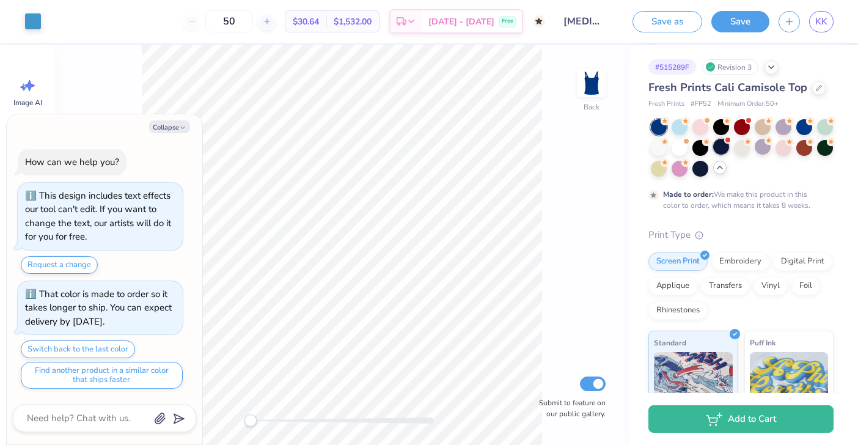
click at [724, 147] on div at bounding box center [721, 147] width 16 height 16
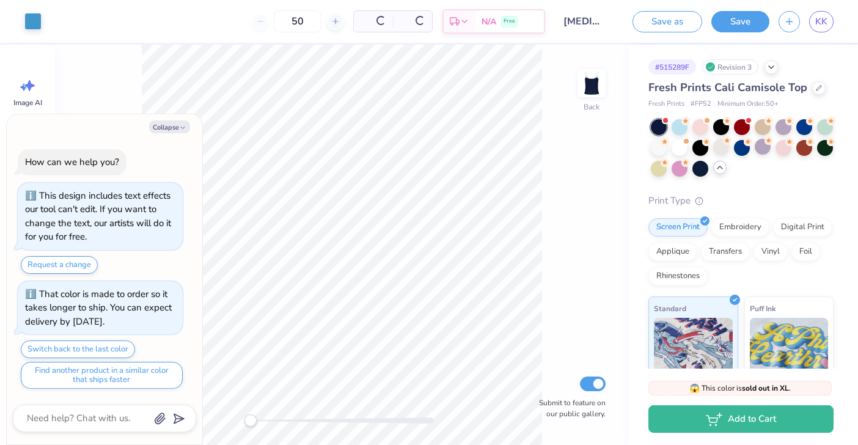
scroll to position [450, 0]
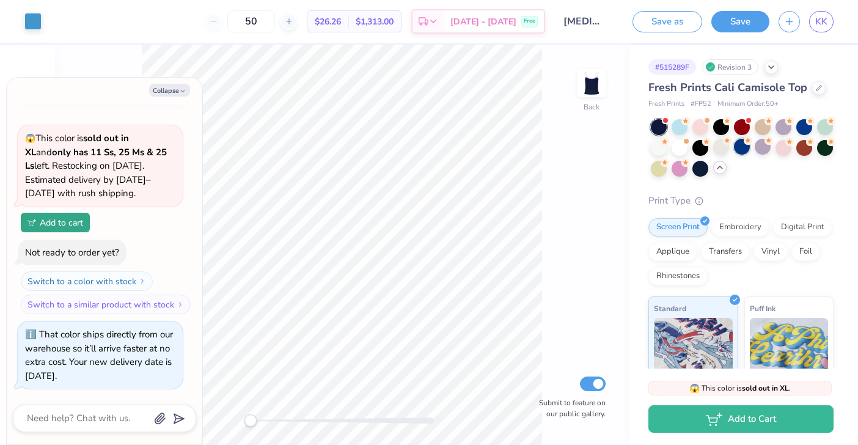
click at [742, 148] on div at bounding box center [742, 147] width 16 height 16
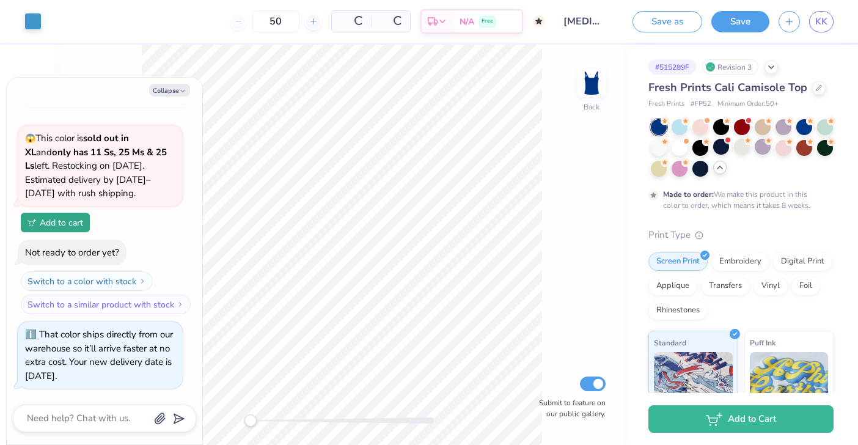
scroll to position [564, 0]
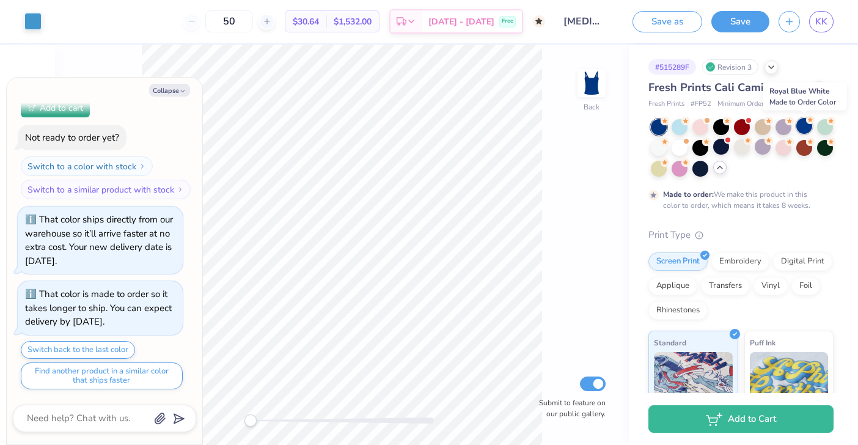
click at [801, 131] on div at bounding box center [804, 126] width 16 height 16
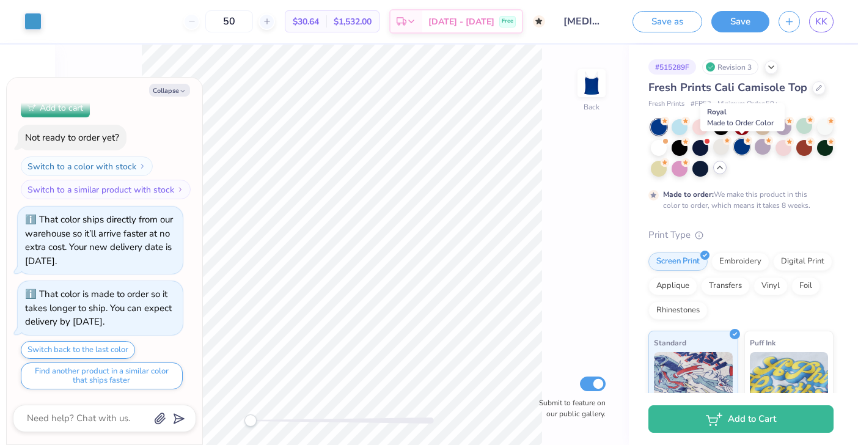
click at [737, 145] on div at bounding box center [742, 147] width 16 height 16
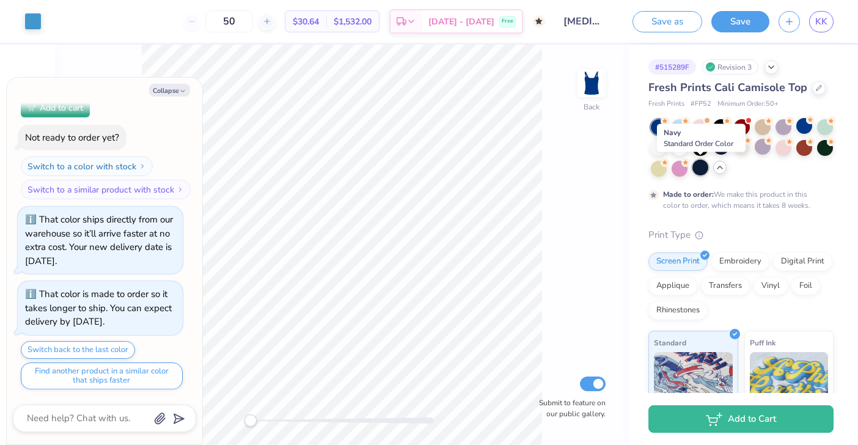
click at [703, 166] on div at bounding box center [700, 167] width 16 height 16
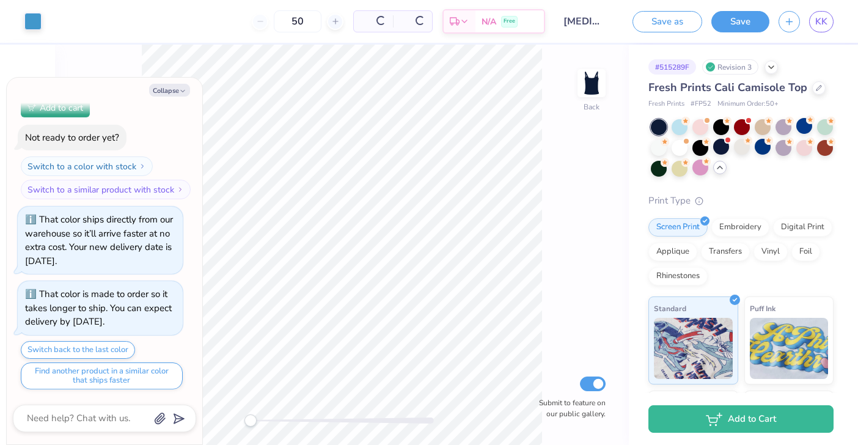
scroll to position [639, 0]
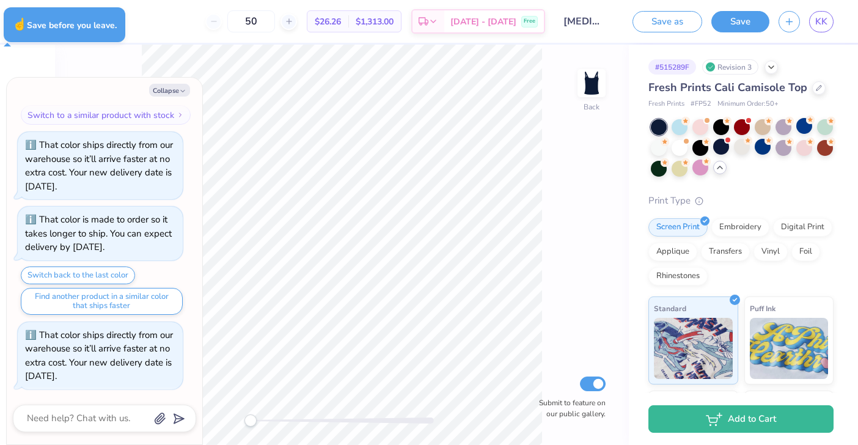
type textarea "x"
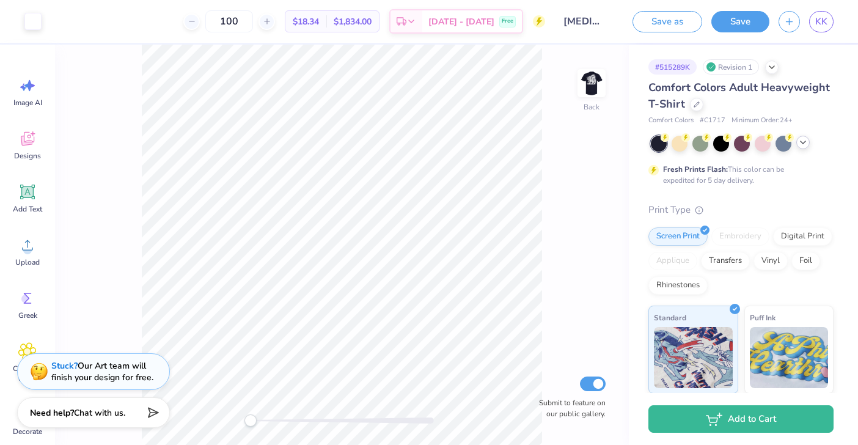
click at [803, 144] on icon at bounding box center [803, 142] width 10 height 10
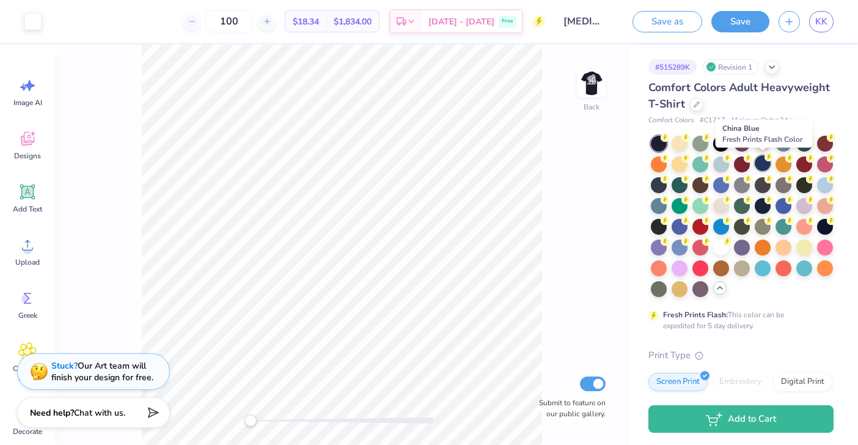
click at [763, 164] on div at bounding box center [762, 163] width 16 height 16
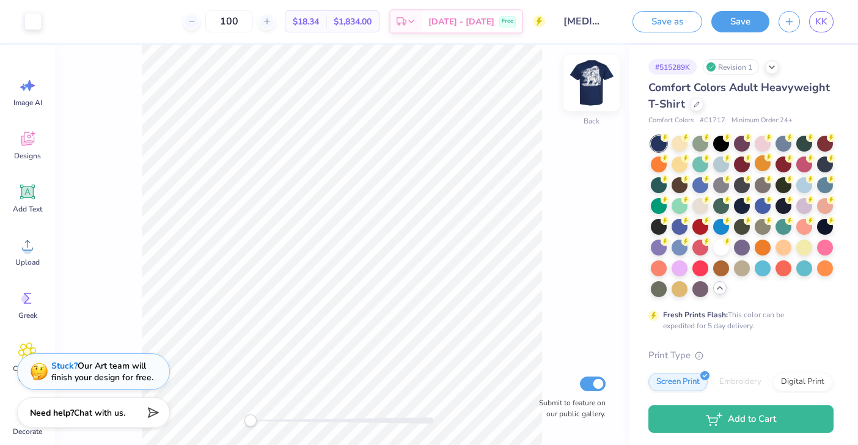
click at [593, 92] on img at bounding box center [591, 83] width 49 height 49
click at [594, 86] on img at bounding box center [591, 83] width 49 height 49
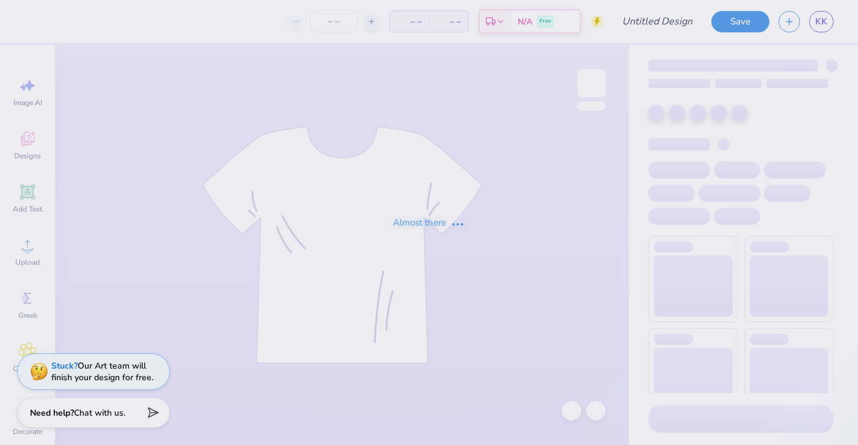
type input "[MEDICAL_DATA] Parent's Weekend"
type input "50"
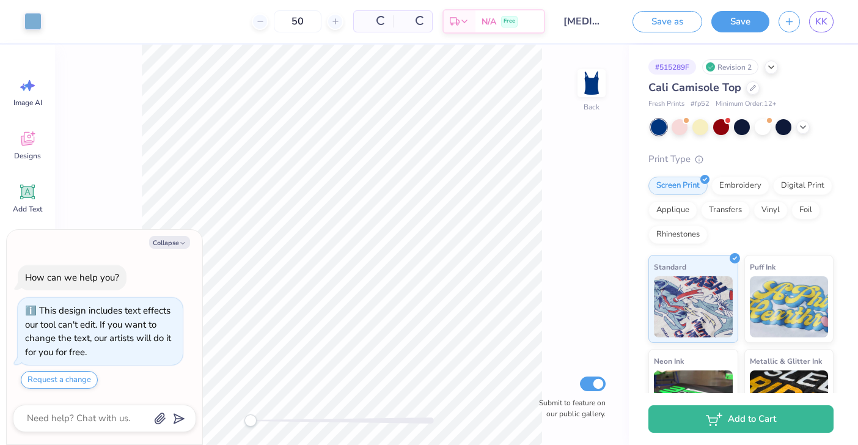
type textarea "x"
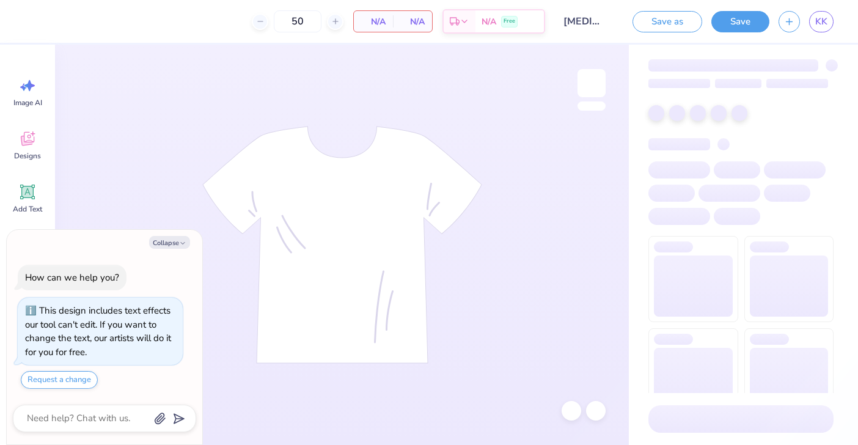
type textarea "x"
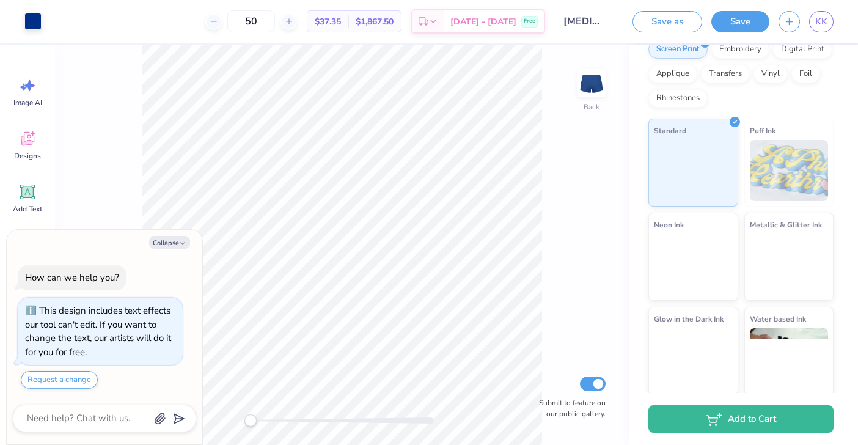
scroll to position [155, 0]
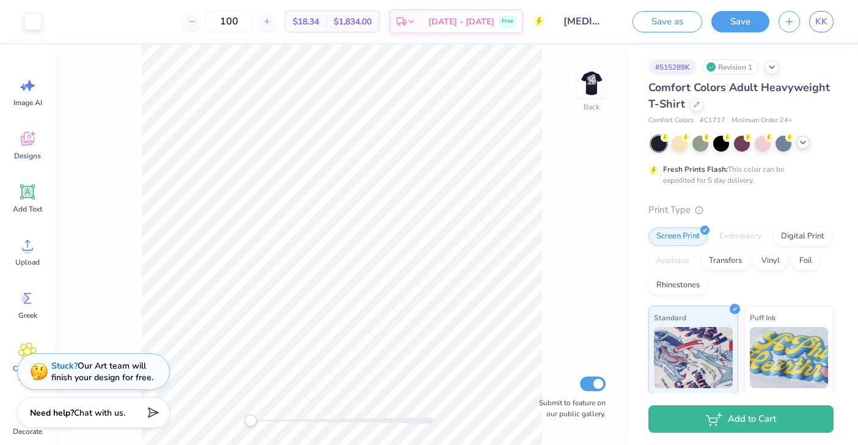
click at [806, 141] on icon at bounding box center [803, 142] width 10 height 10
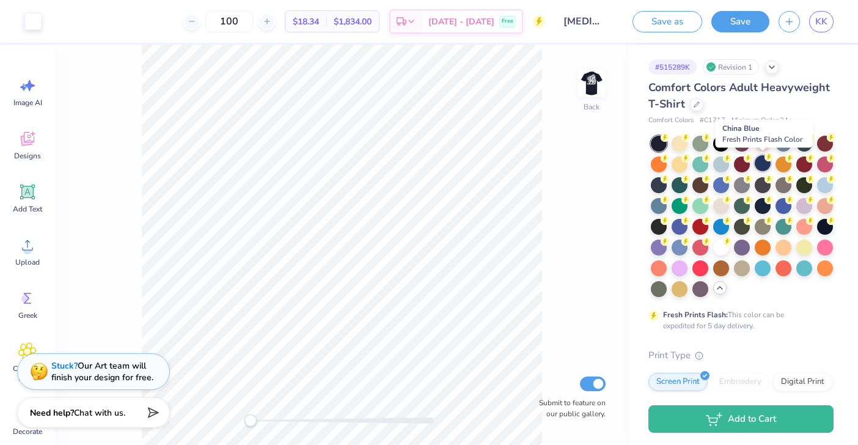
click at [765, 166] on div at bounding box center [762, 163] width 16 height 16
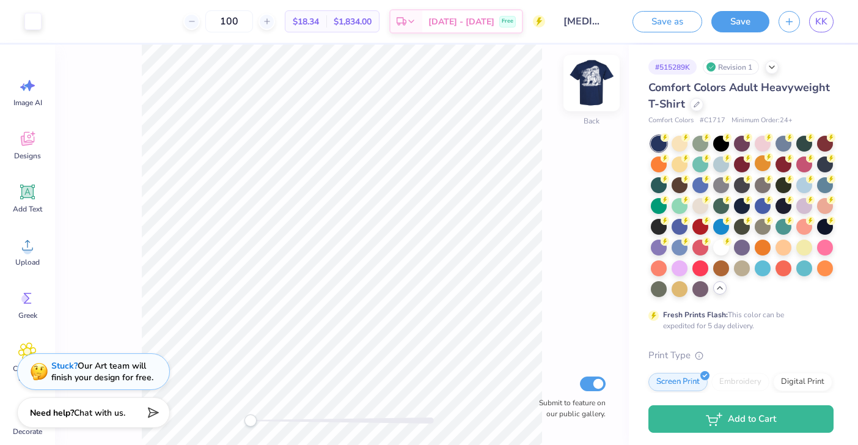
click at [597, 78] on img at bounding box center [591, 83] width 49 height 49
click at [740, 18] on button "Save" at bounding box center [740, 19] width 58 height 21
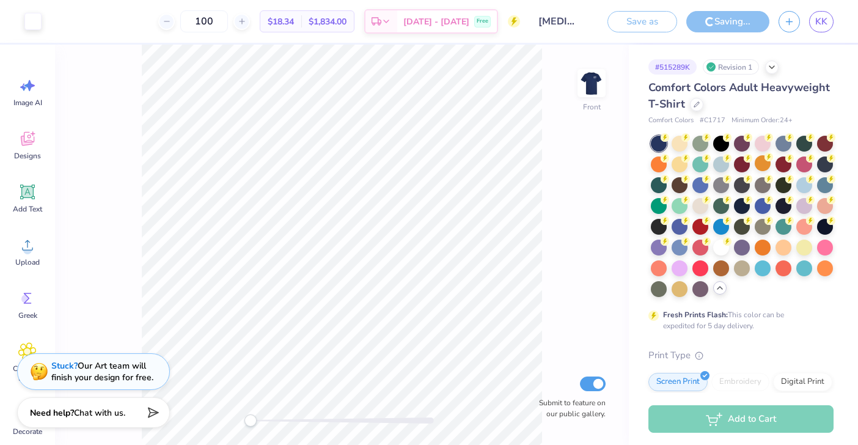
click at [729, 20] on div "Saving..." at bounding box center [727, 21] width 83 height 21
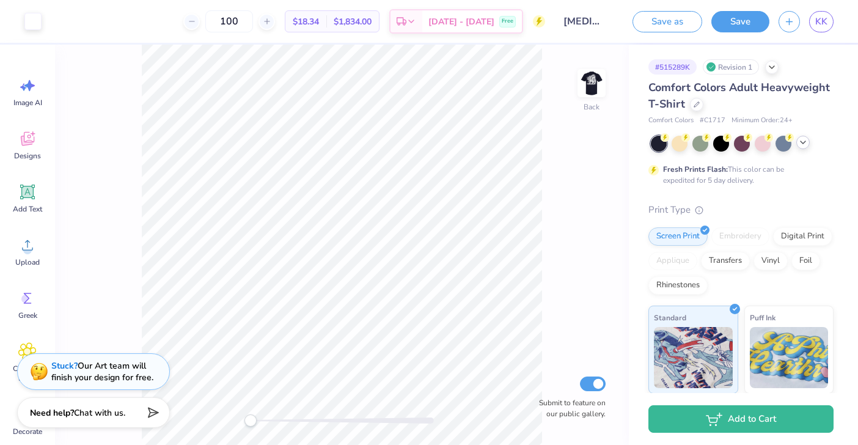
click at [798, 147] on div at bounding box center [802, 142] width 13 height 13
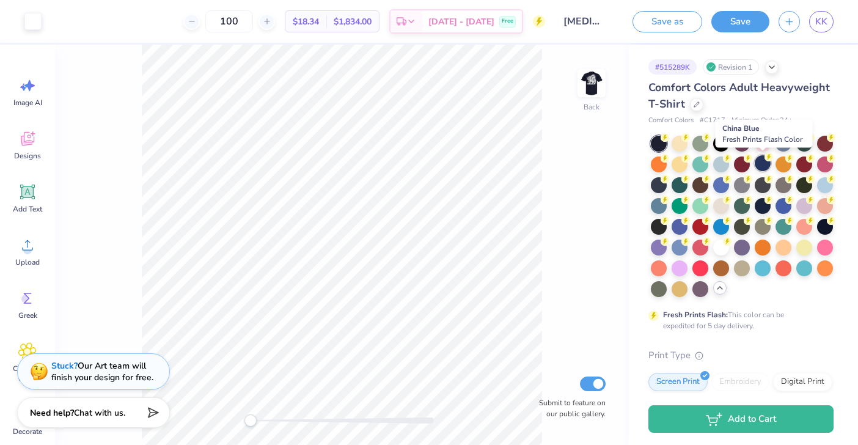
click at [764, 159] on icon at bounding box center [768, 157] width 9 height 9
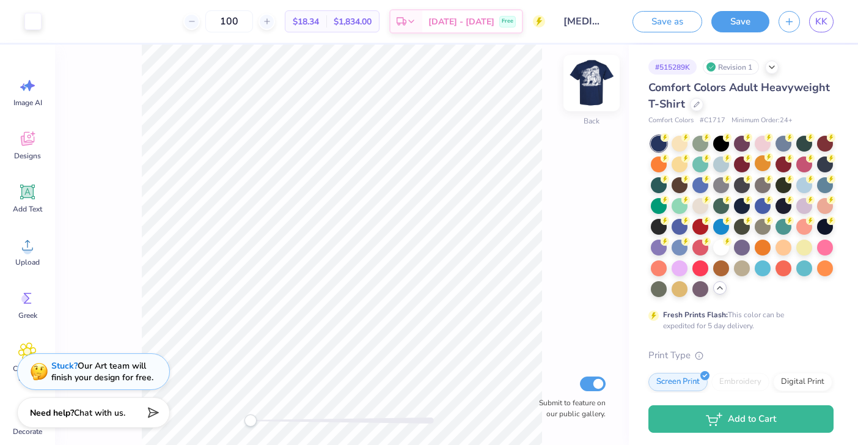
click at [595, 84] on img at bounding box center [591, 83] width 49 height 49
click at [727, 24] on button "Save" at bounding box center [740, 19] width 58 height 21
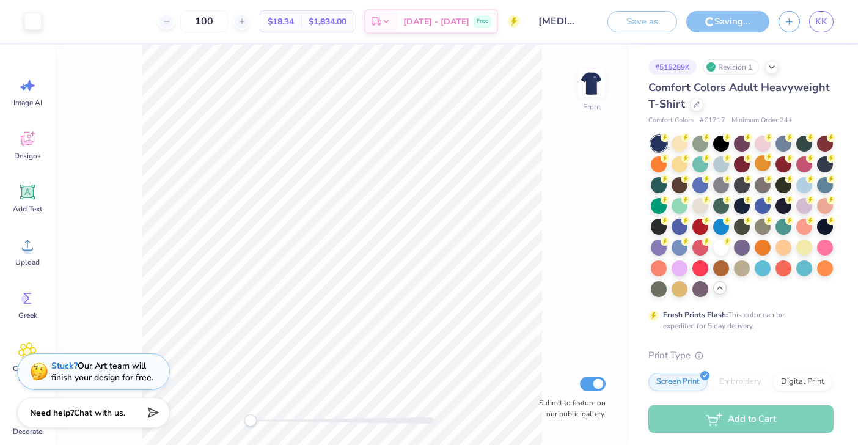
click at [723, 26] on div "Saving..." at bounding box center [727, 21] width 83 height 21
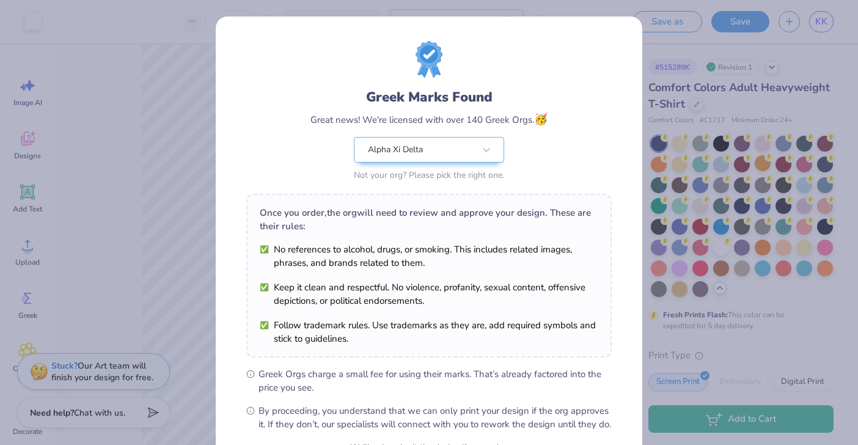
scroll to position [127, 0]
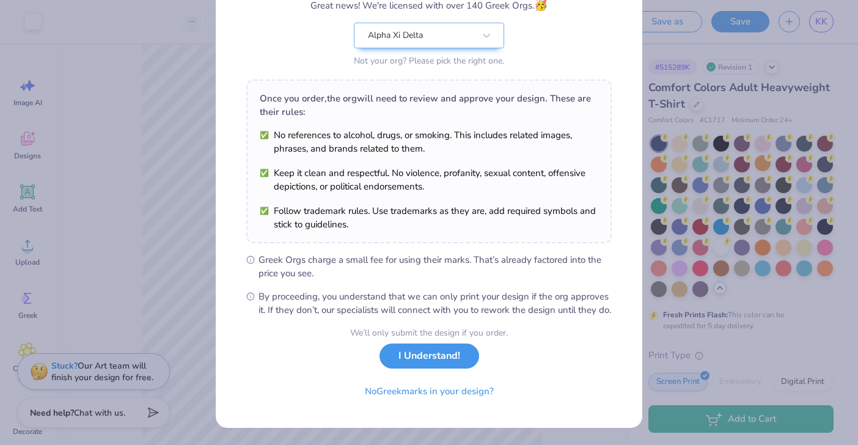
click at [456, 365] on button "I Understand!" at bounding box center [429, 355] width 100 height 25
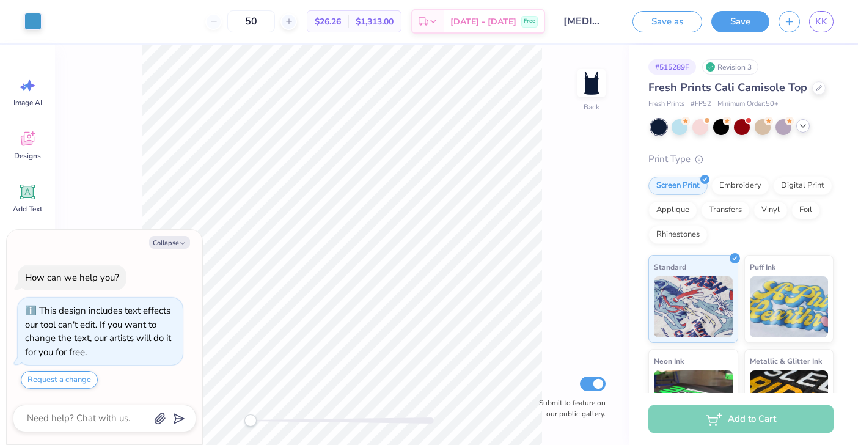
click at [798, 126] on icon at bounding box center [803, 126] width 10 height 10
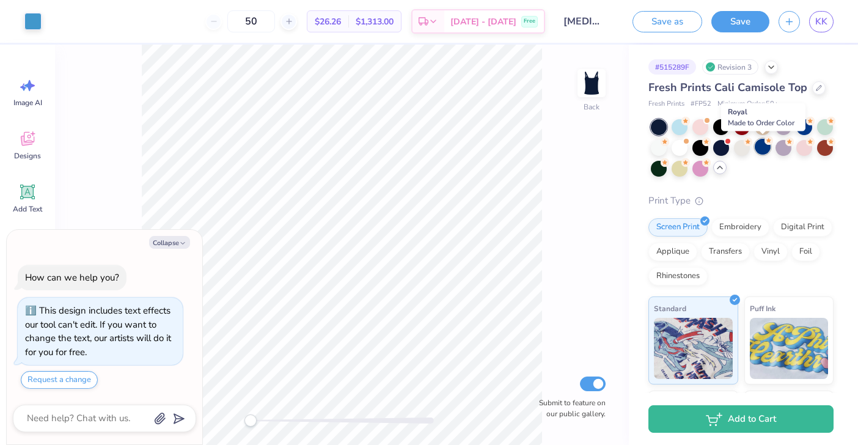
click at [765, 150] on div at bounding box center [762, 147] width 16 height 16
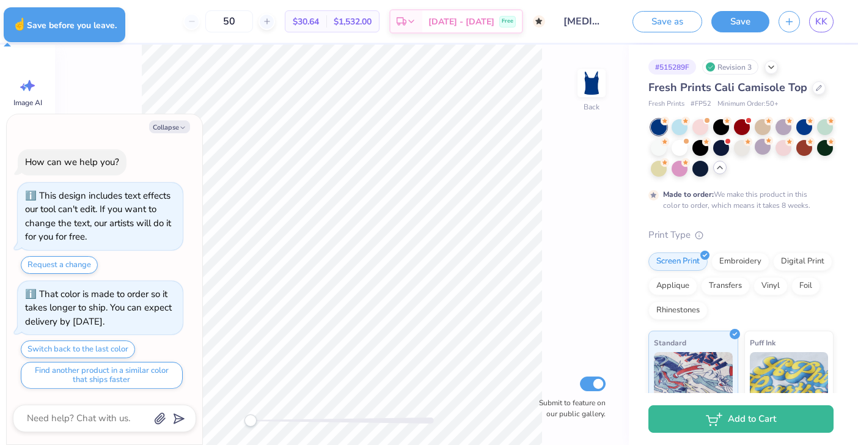
type textarea "x"
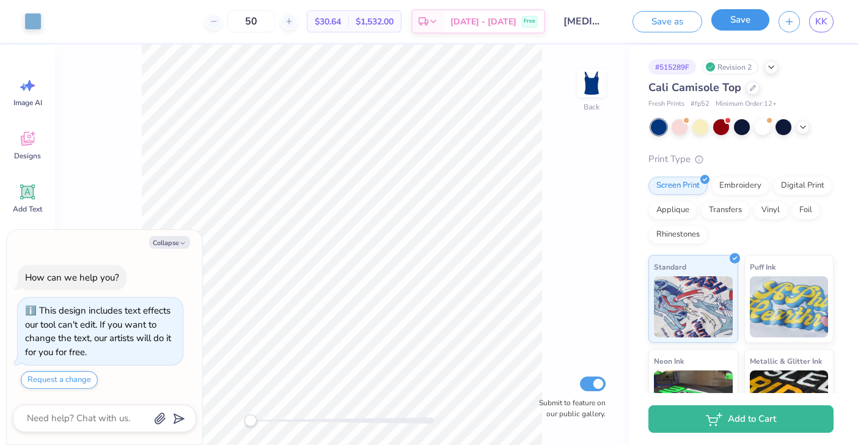
click at [744, 21] on button "Save" at bounding box center [740, 19] width 58 height 21
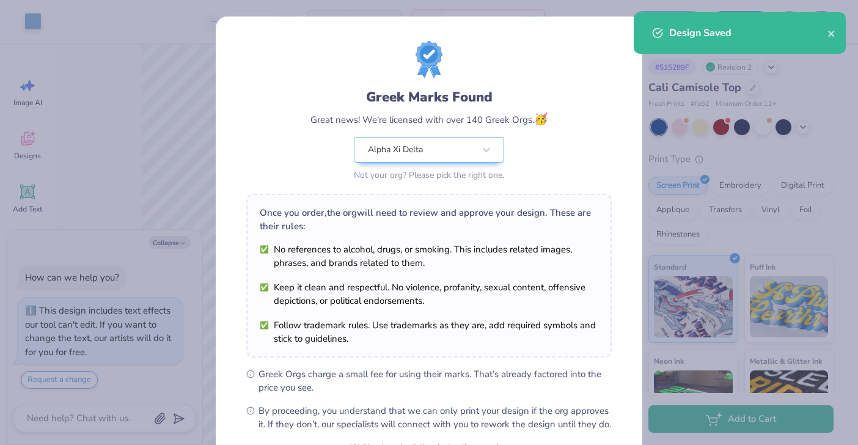
scroll to position [127, 0]
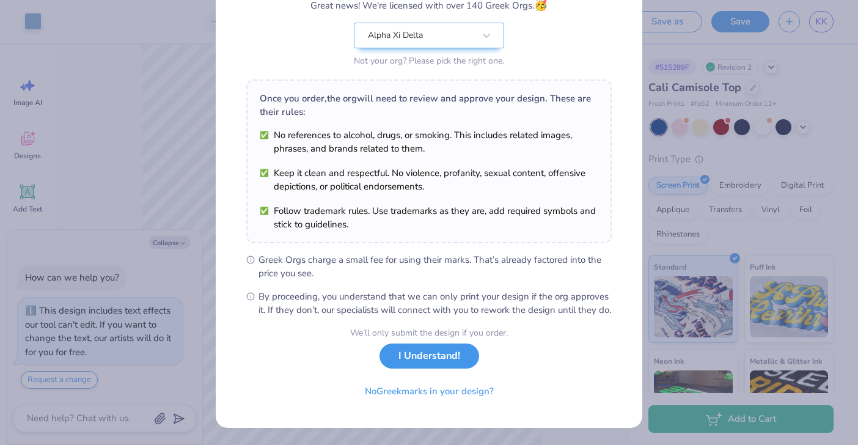
click at [459, 362] on button "I Understand!" at bounding box center [429, 355] width 100 height 25
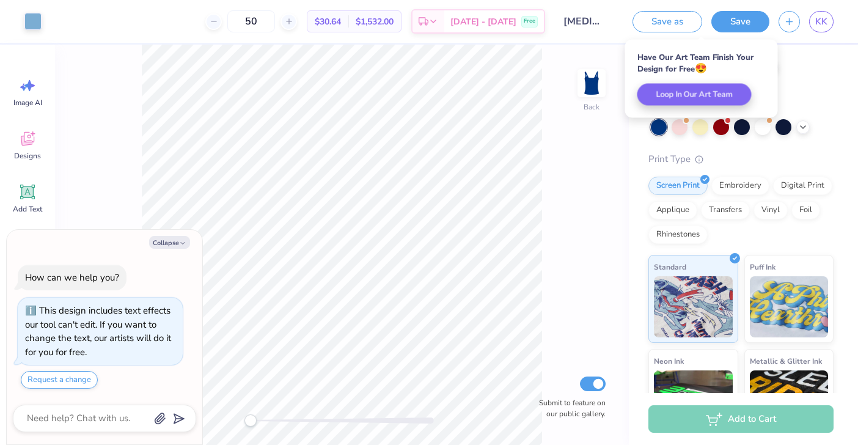
type textarea "x"
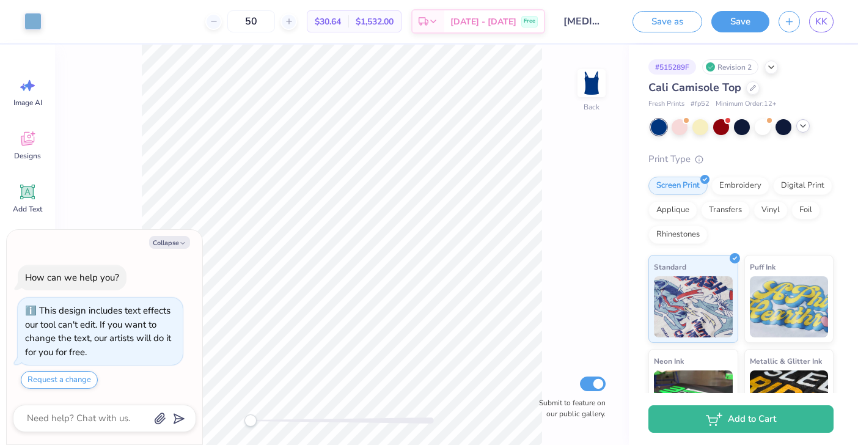
click at [800, 129] on icon at bounding box center [803, 126] width 10 height 10
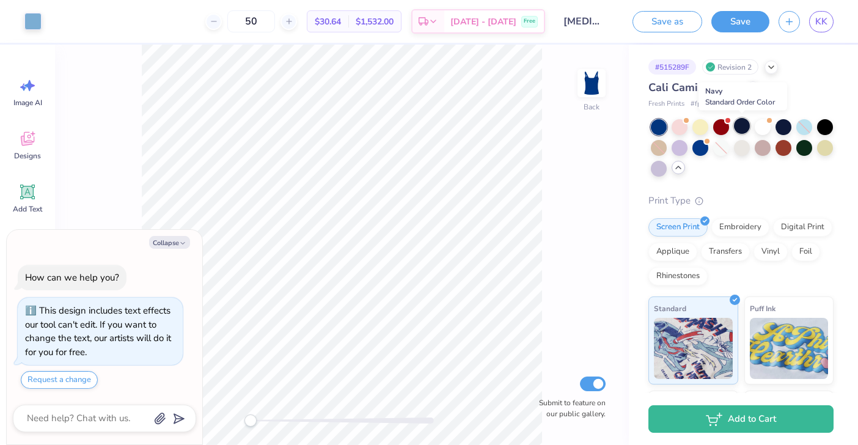
click at [737, 126] on div at bounding box center [742, 126] width 16 height 16
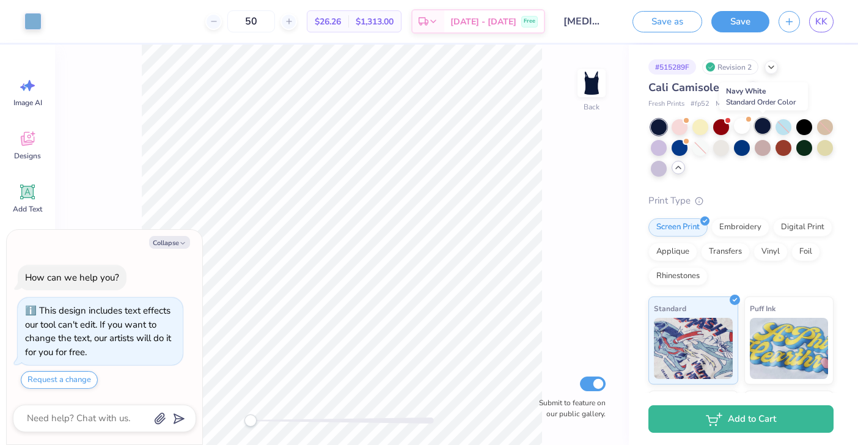
click at [759, 122] on div at bounding box center [762, 126] width 16 height 16
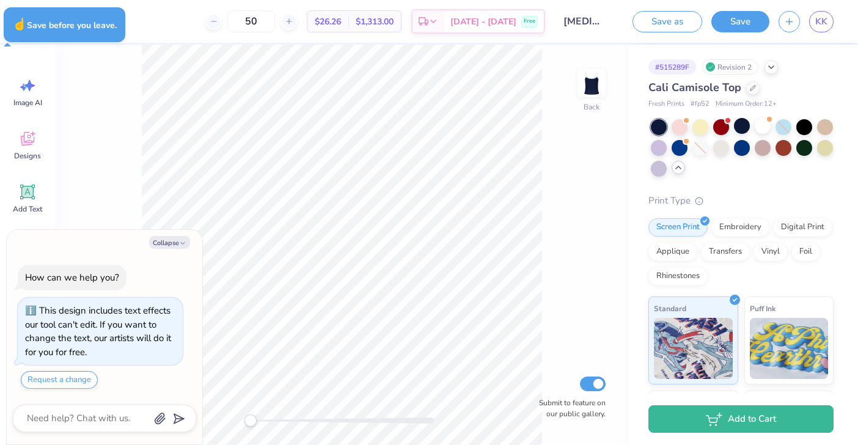
type textarea "x"
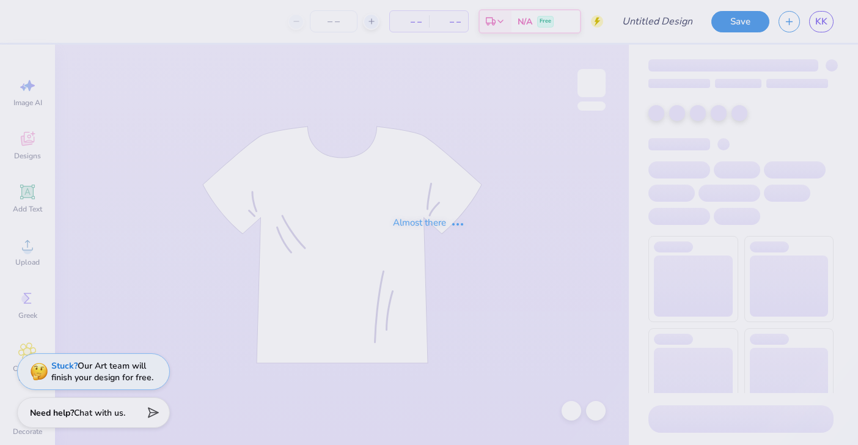
type input "[MEDICAL_DATA] Parent's Weekend"
type input "50"
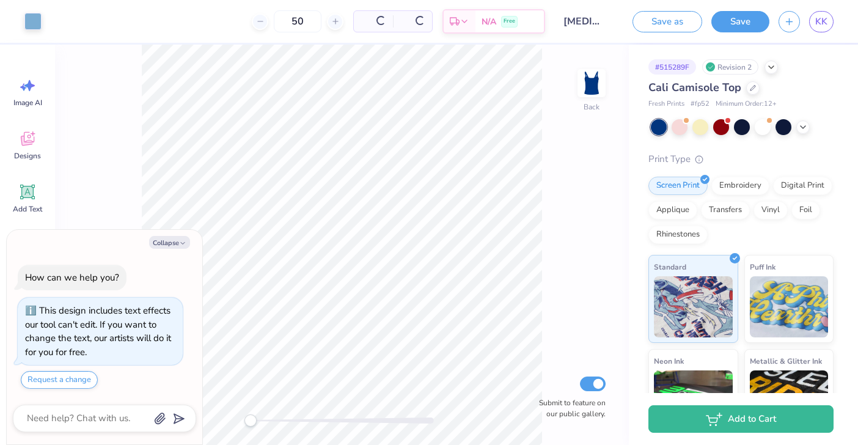
type textarea "x"
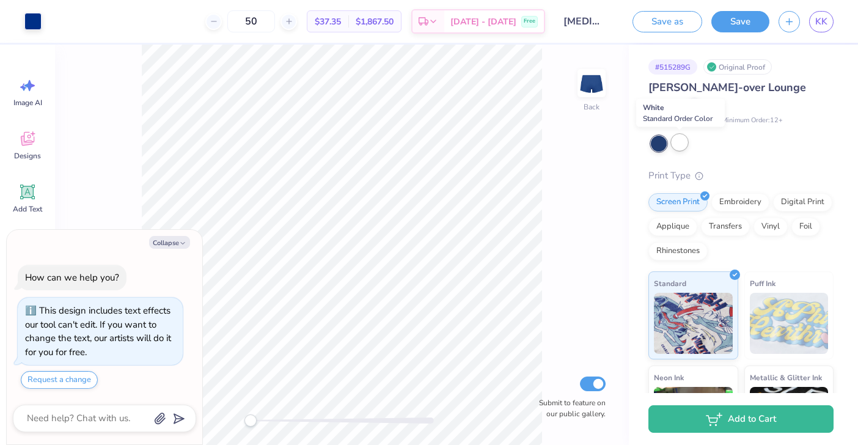
click at [678, 145] on div at bounding box center [679, 142] width 16 height 16
click at [679, 144] on div at bounding box center [679, 142] width 16 height 16
click at [677, 144] on div at bounding box center [679, 142] width 16 height 16
click at [684, 143] on div at bounding box center [679, 142] width 16 height 16
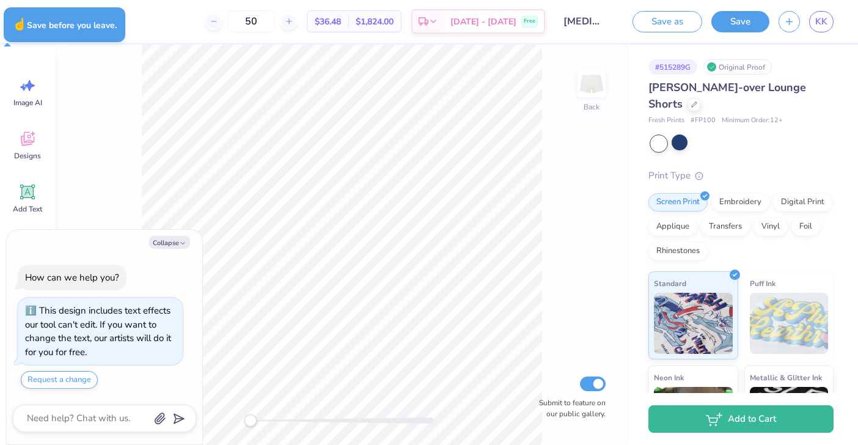
type textarea "x"
